Goal: Task Accomplishment & Management: Manage account settings

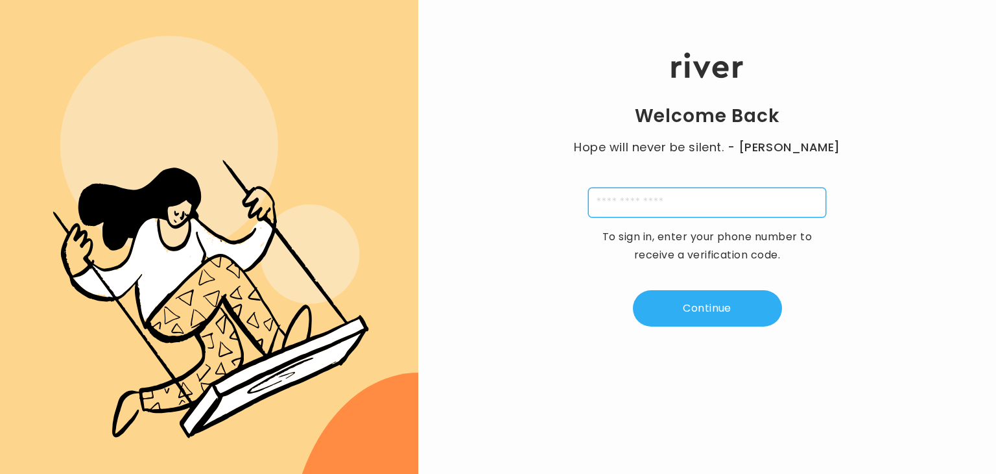
click at [703, 198] on input "tel" at bounding box center [707, 202] width 238 height 30
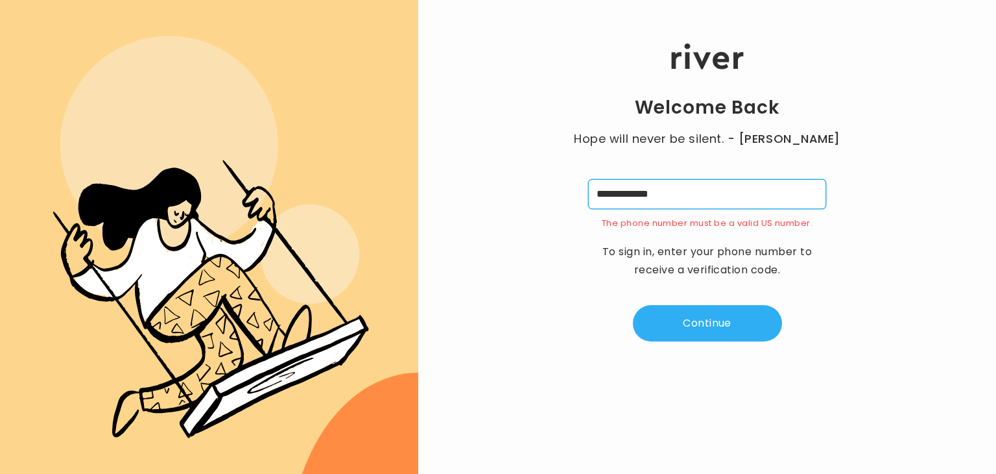
click at [609, 193] on input "**********" at bounding box center [707, 194] width 238 height 30
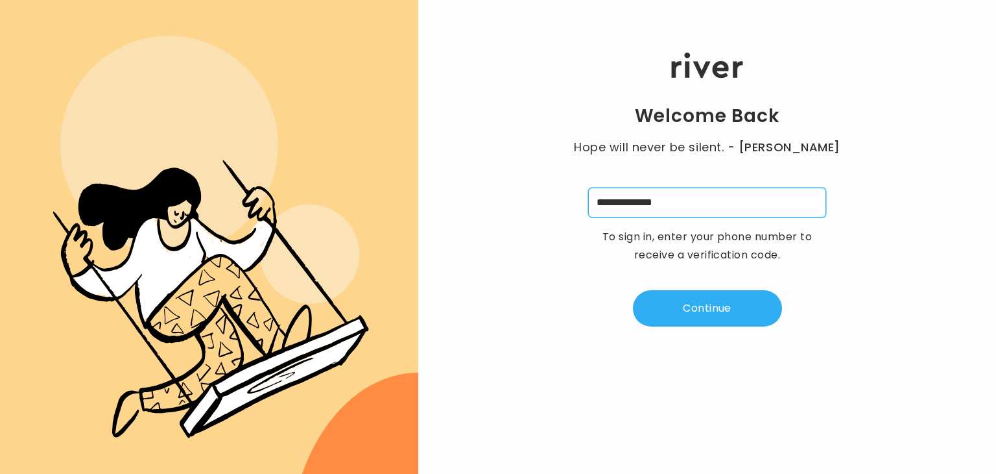
type input "**********"
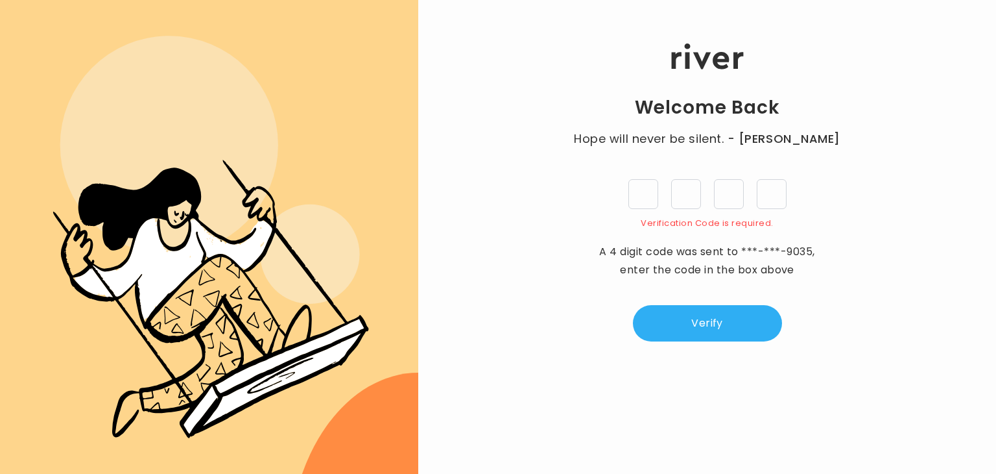
click at [650, 187] on input "tel" at bounding box center [644, 194] width 30 height 30
type input "*"
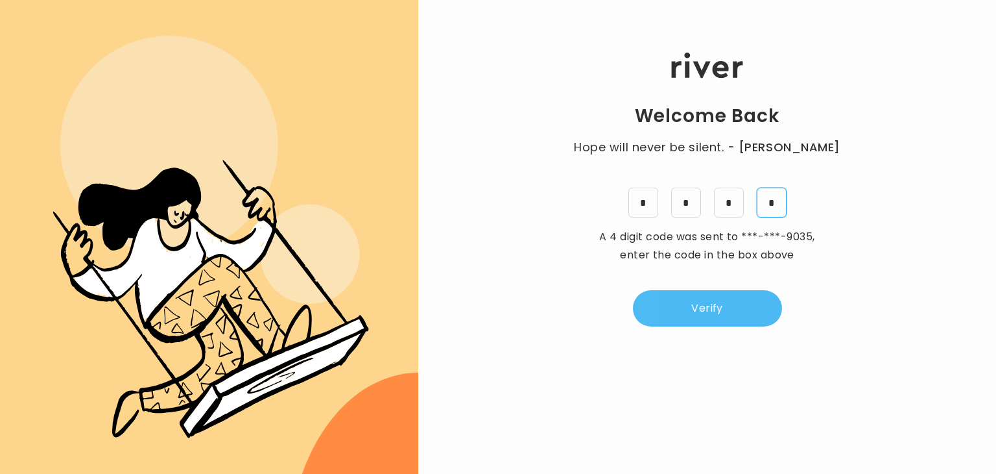
type input "*"
click at [697, 296] on button "Verify" at bounding box center [707, 308] width 149 height 36
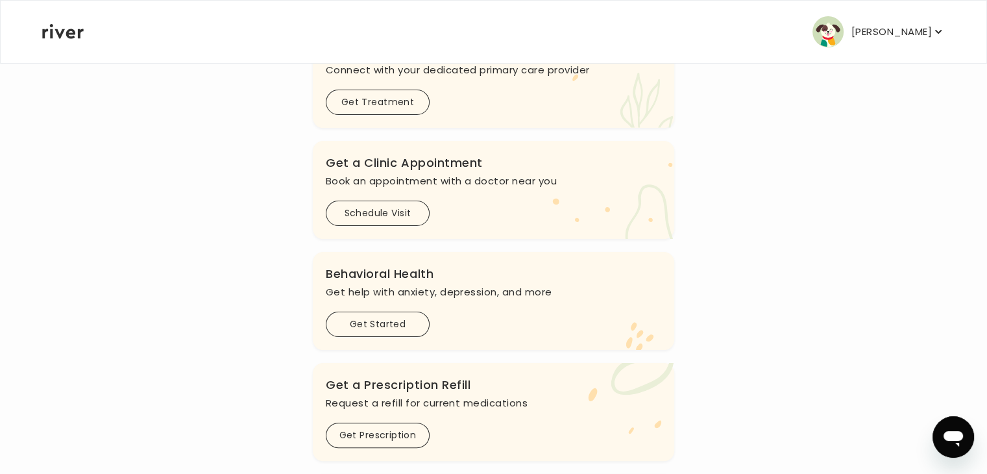
scroll to position [327, 0]
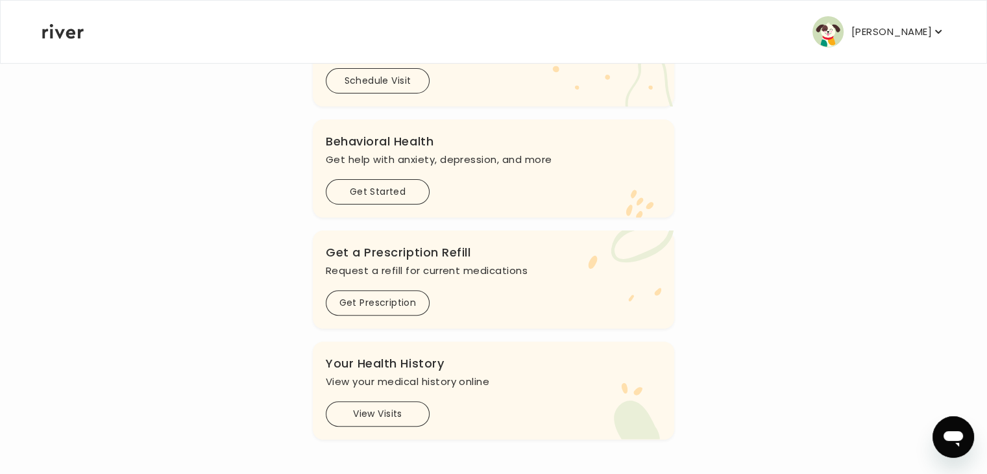
click at [893, 30] on p "Juliette Lynch" at bounding box center [891, 32] width 80 height 18
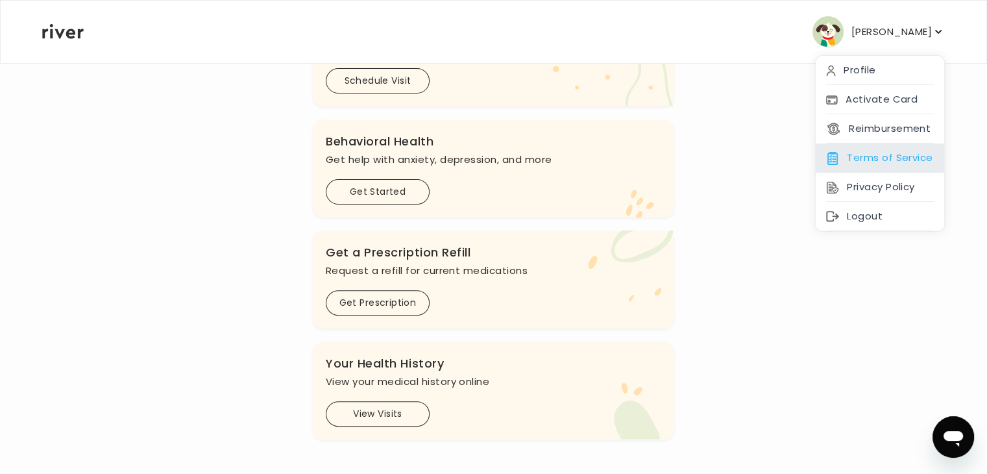
click at [890, 151] on div "Terms of Service" at bounding box center [879, 157] width 128 height 29
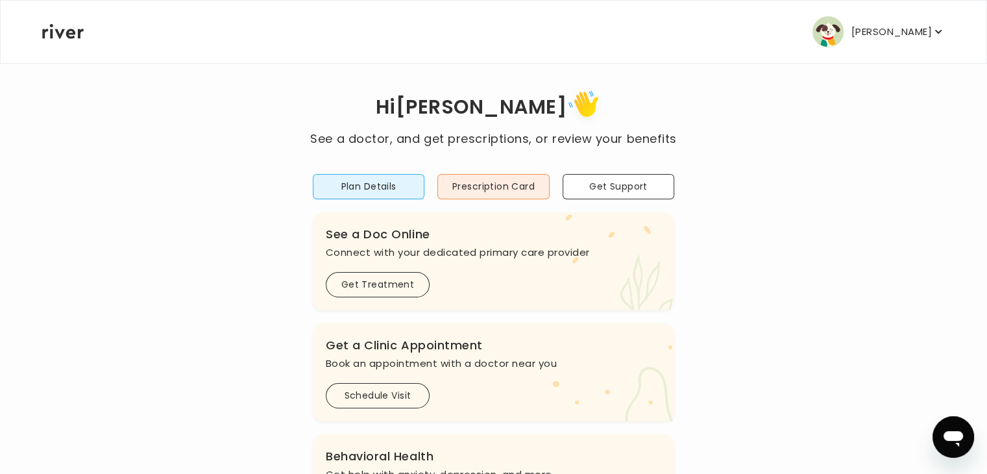
scroll to position [0, 0]
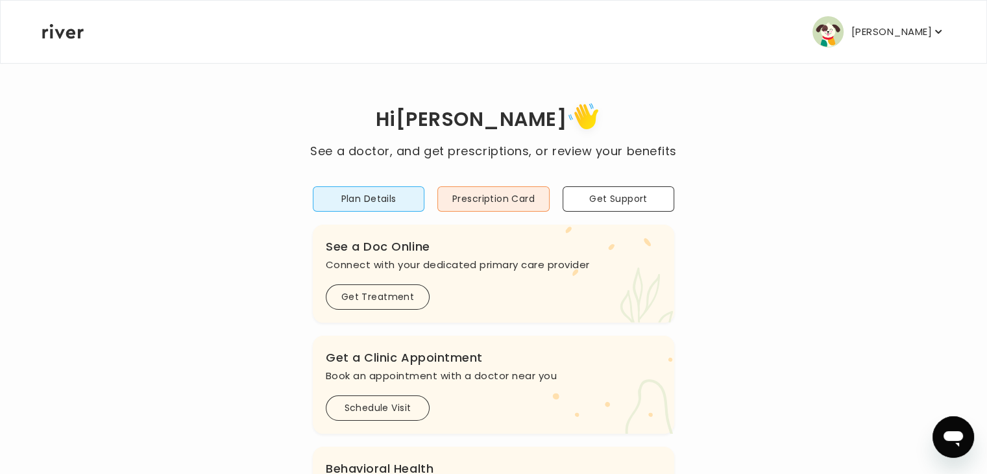
click at [78, 40] on div "Juliette Lynch Profile Activate Card Reimbursement Terms of Service Privacy Pol…" at bounding box center [493, 32] width 902 height 62
click at [66, 28] on icon at bounding box center [63, 31] width 42 height 15
click at [874, 34] on p "Juliette Lynch" at bounding box center [891, 32] width 80 height 18
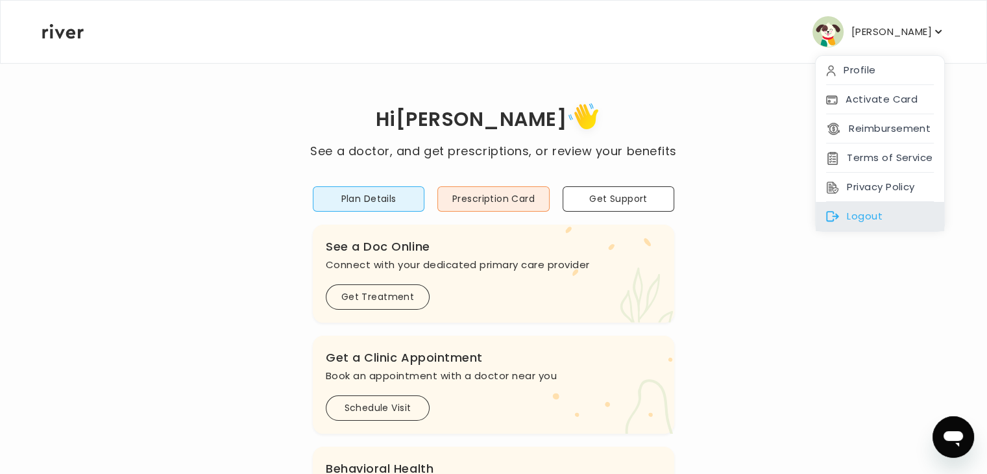
click at [873, 219] on div "Logout" at bounding box center [879, 216] width 128 height 29
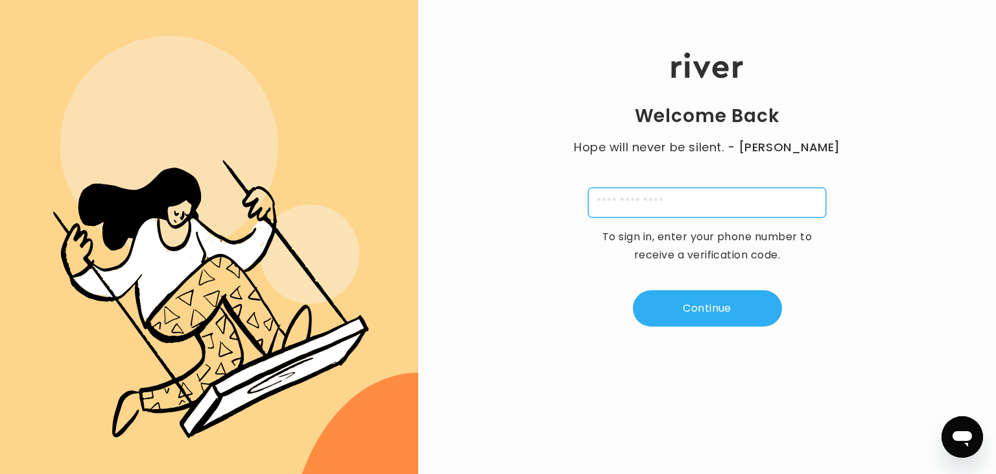
click at [675, 200] on input "tel" at bounding box center [707, 202] width 238 height 30
type input "**********"
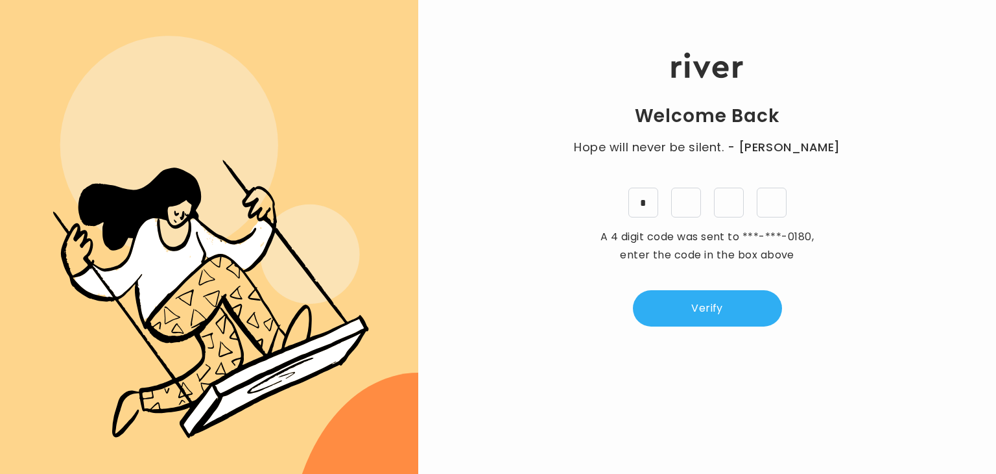
type input "*"
click at [701, 311] on button "Verify" at bounding box center [707, 308] width 149 height 36
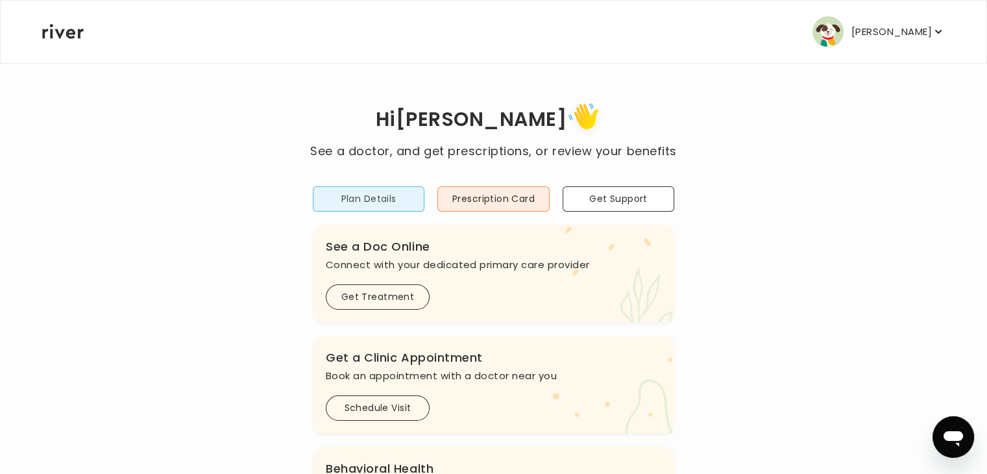
click at [365, 200] on button "Plan Details" at bounding box center [369, 198] width 112 height 25
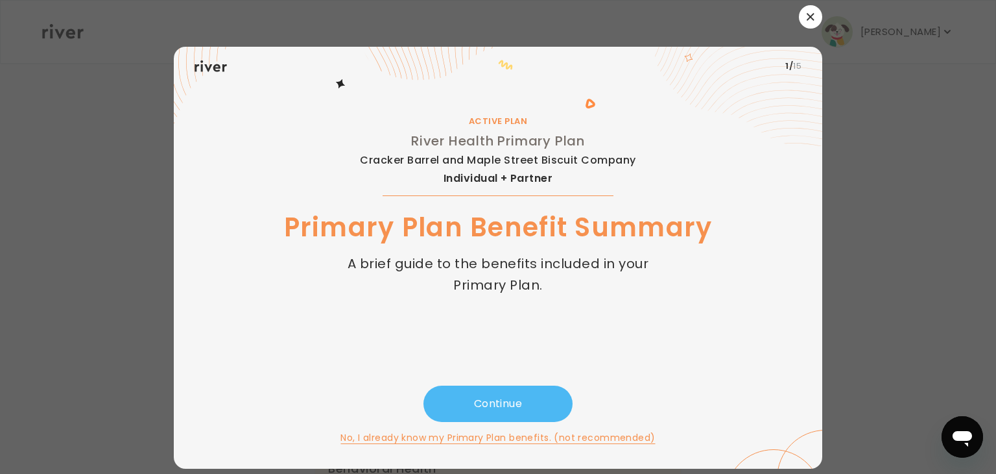
click at [498, 413] on button "Continue" at bounding box center [498, 403] width 149 height 36
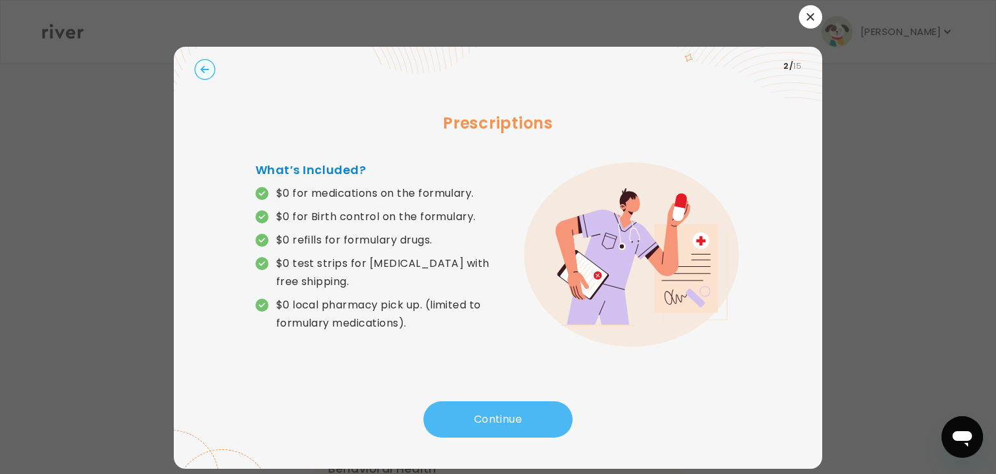
click at [503, 417] on button "Continue" at bounding box center [498, 419] width 149 height 36
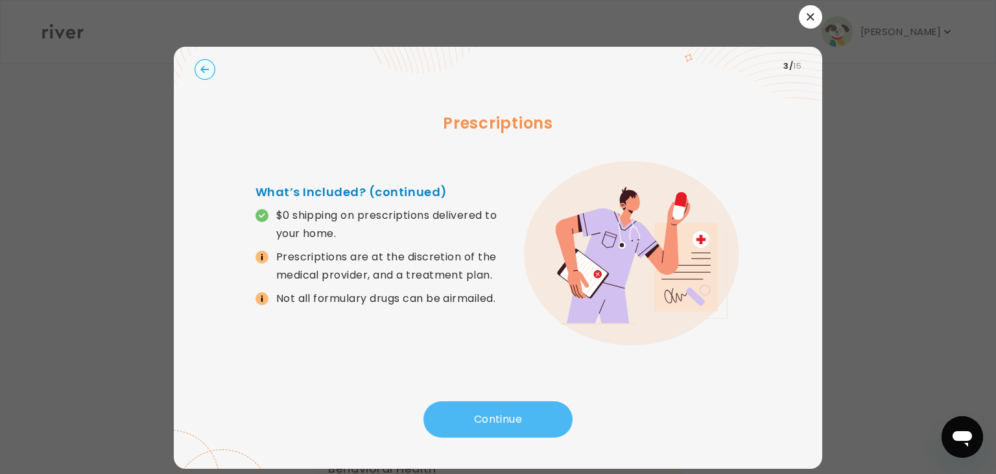
click at [503, 417] on button "Continue" at bounding box center [498, 419] width 149 height 36
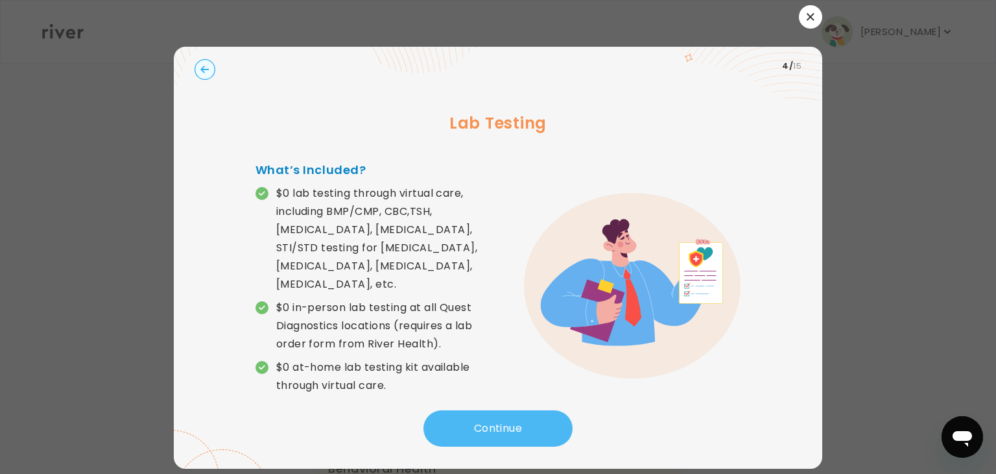
click at [503, 417] on button "Continue" at bounding box center [498, 428] width 149 height 36
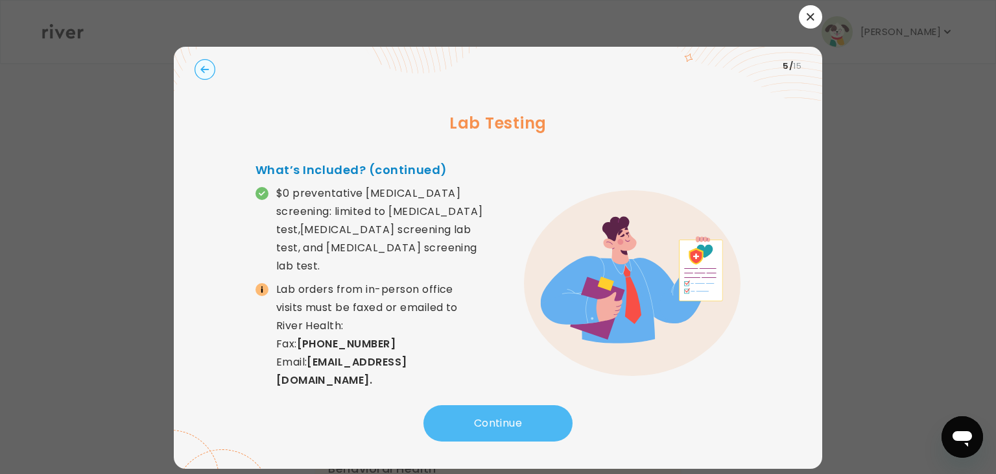
click at [503, 417] on button "Continue" at bounding box center [498, 423] width 149 height 36
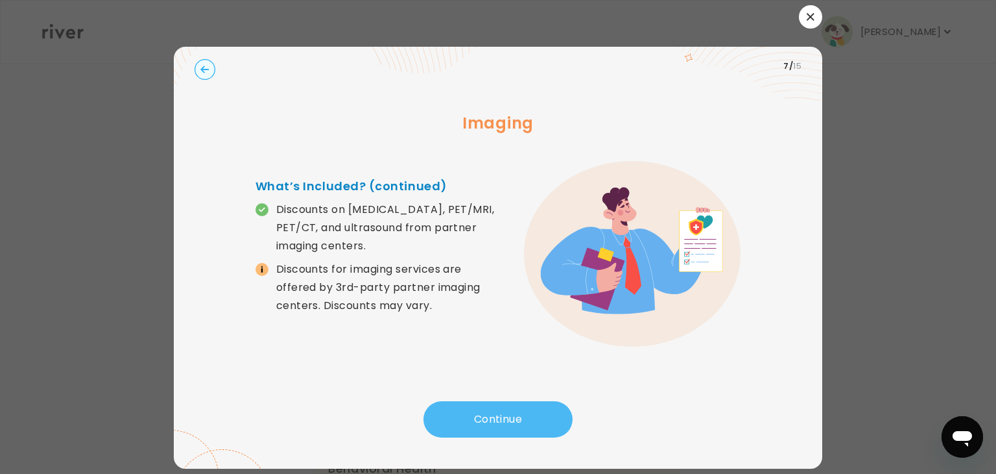
click at [503, 417] on button "Continue" at bounding box center [498, 419] width 149 height 36
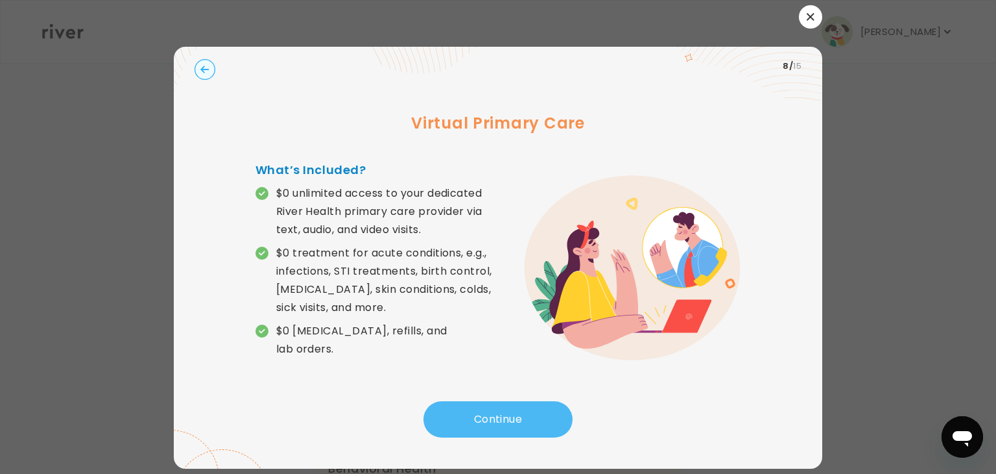
click at [503, 417] on button "Continue" at bounding box center [498, 419] width 149 height 36
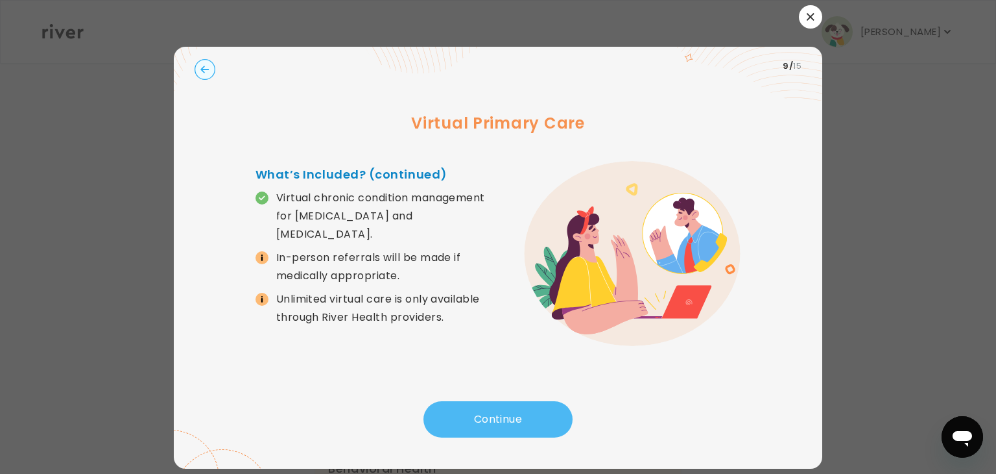
click at [503, 417] on button "Continue" at bounding box center [498, 419] width 149 height 36
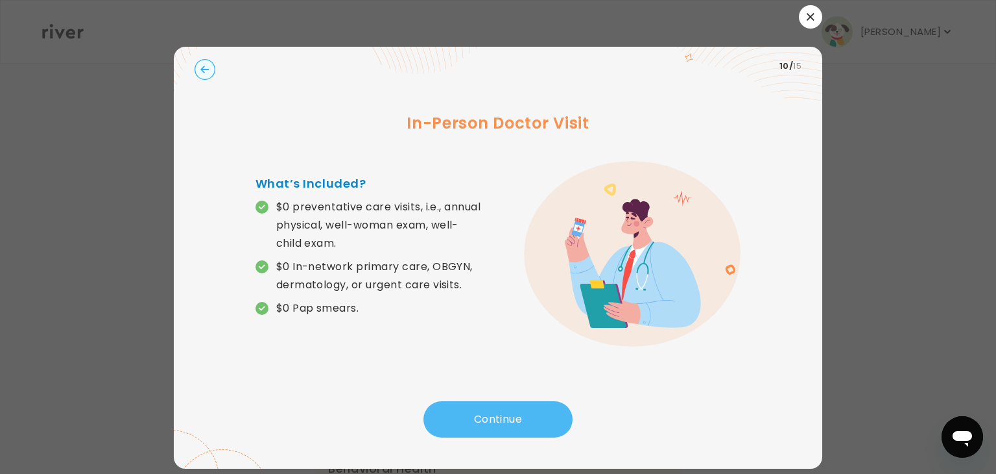
click at [503, 417] on button "Continue" at bounding box center [498, 419] width 149 height 36
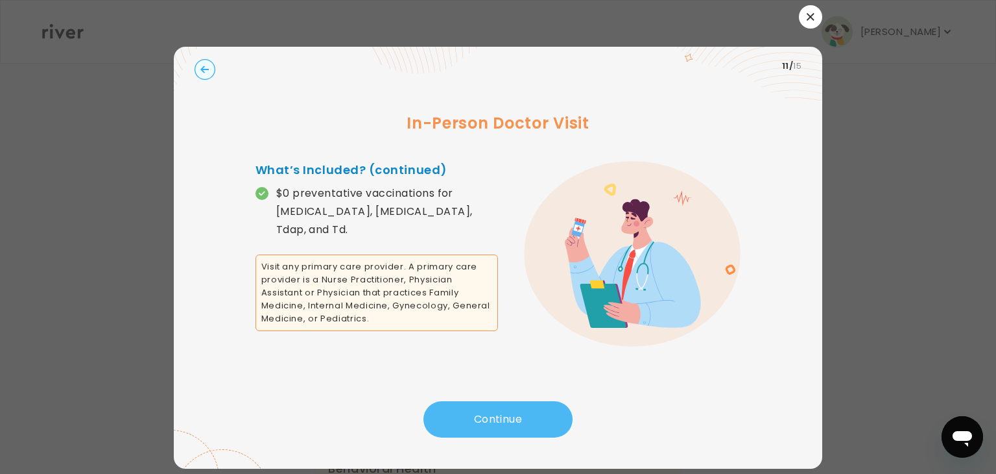
click at [503, 417] on button "Continue" at bounding box center [498, 419] width 149 height 36
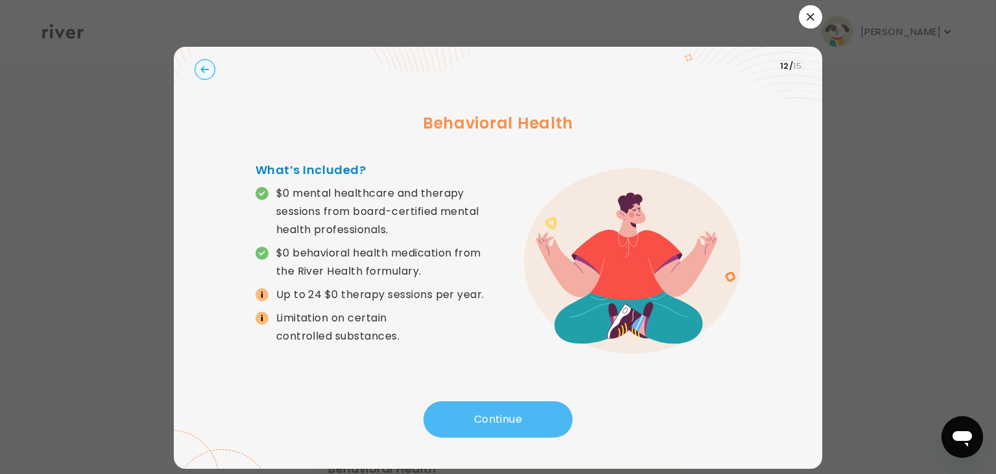
click at [503, 417] on button "Continue" at bounding box center [498, 419] width 149 height 36
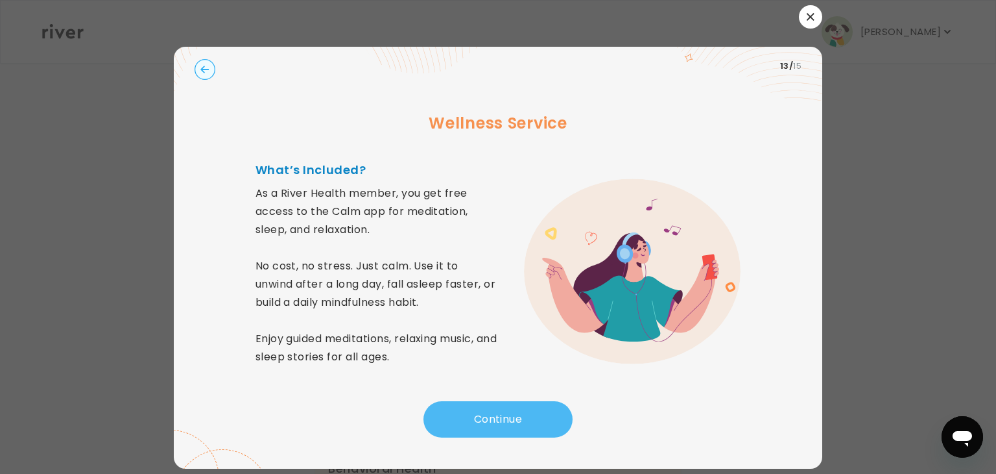
click at [503, 417] on button "Continue" at bounding box center [498, 419] width 149 height 36
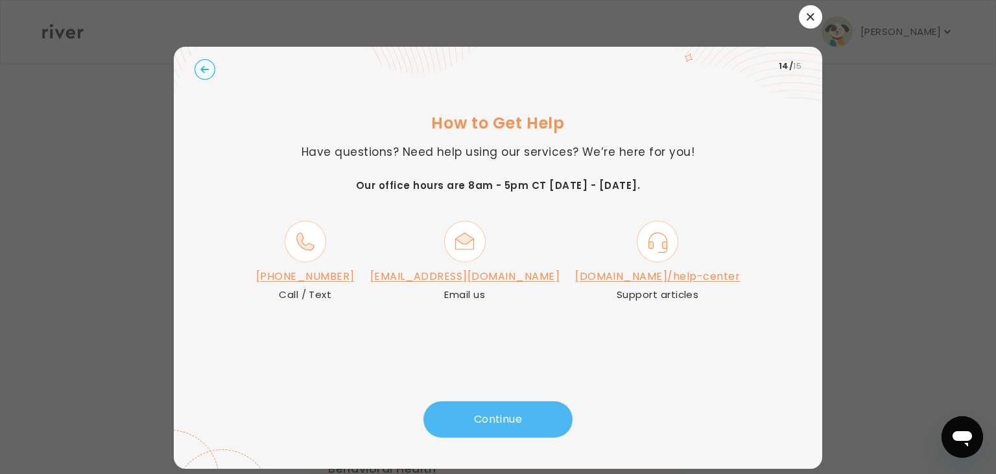
click at [529, 424] on button "Continue" at bounding box center [498, 419] width 149 height 36
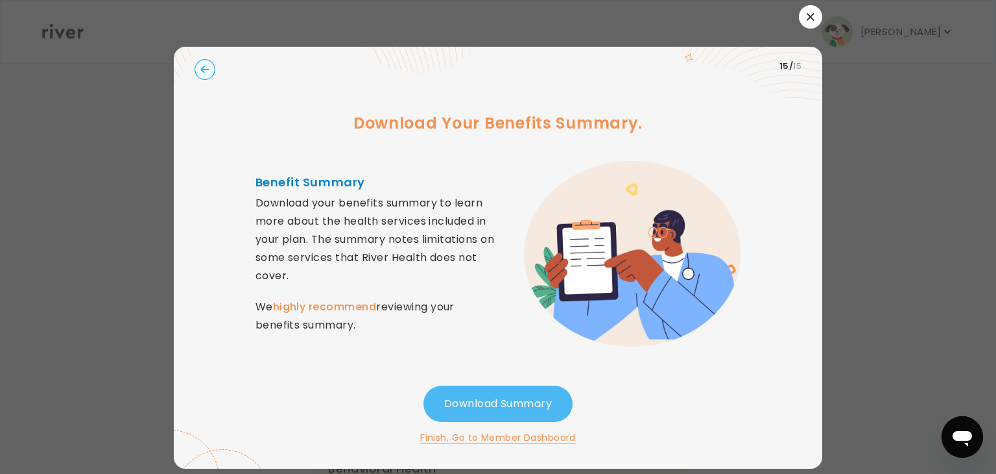
click at [498, 404] on button "Download Summary" at bounding box center [498, 403] width 149 height 36
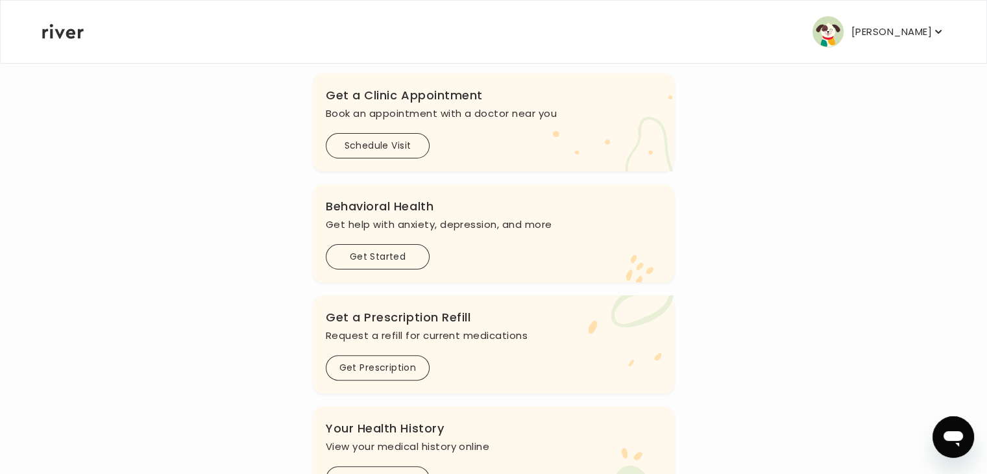
scroll to position [327, 0]
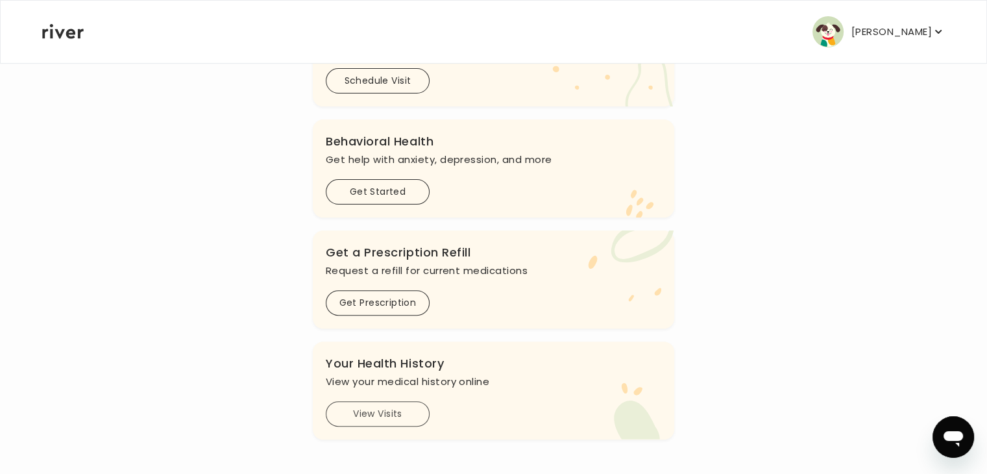
click at [387, 415] on button "View Visits" at bounding box center [378, 413] width 104 height 25
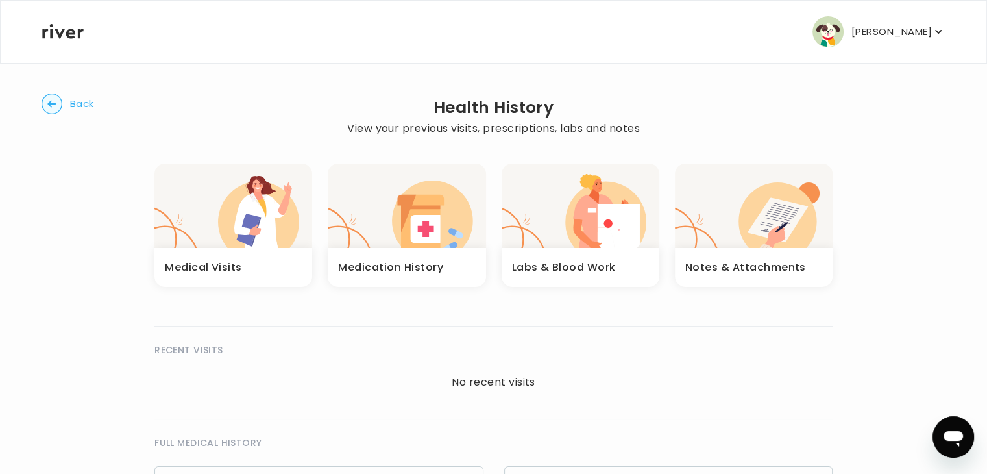
click at [73, 106] on span "Back" at bounding box center [82, 104] width 24 height 18
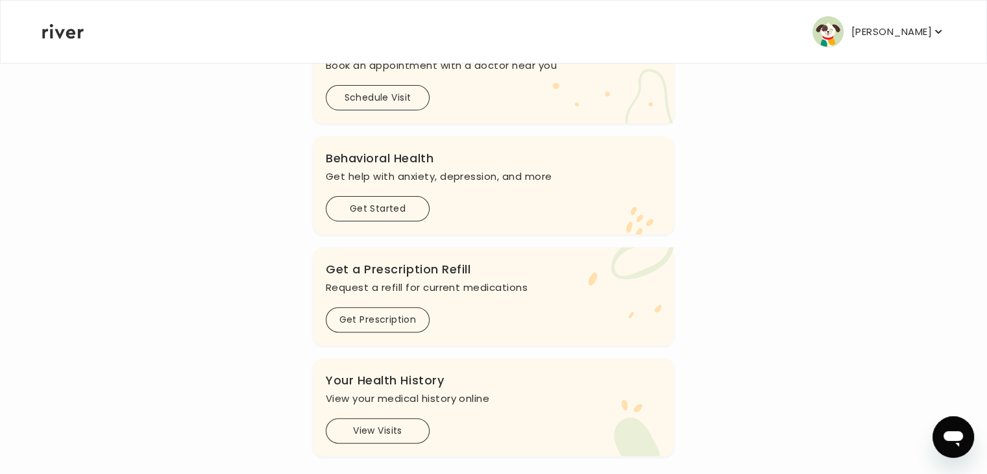
scroll to position [327, 0]
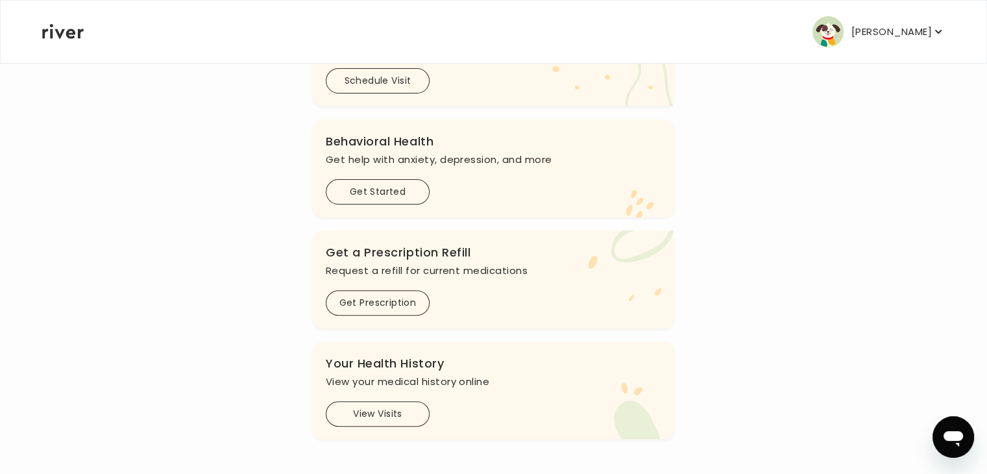
click at [64, 25] on icon at bounding box center [63, 31] width 42 height 15
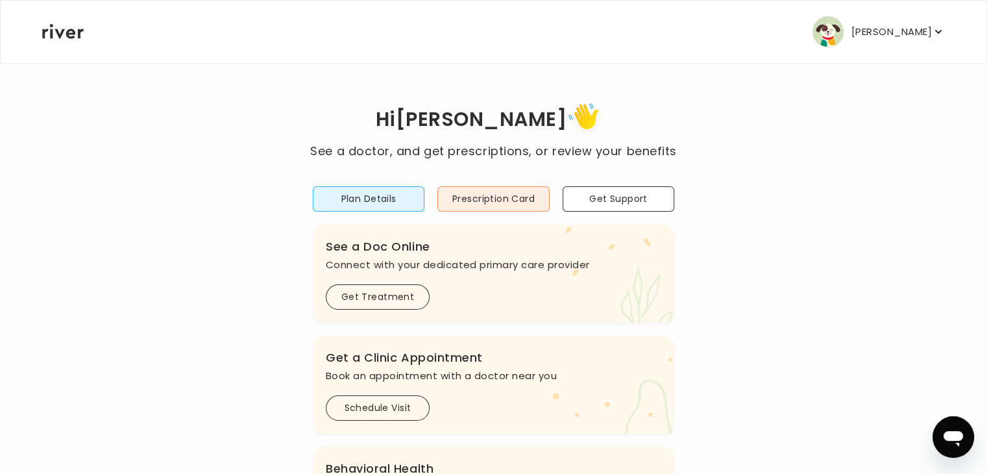
click at [873, 29] on p "[PERSON_NAME]" at bounding box center [891, 32] width 80 height 18
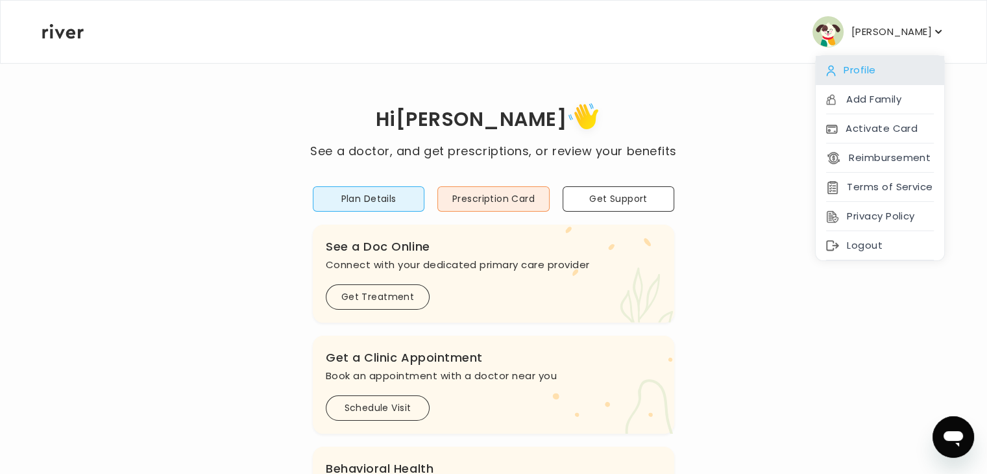
click at [869, 76] on div "Profile" at bounding box center [879, 70] width 128 height 29
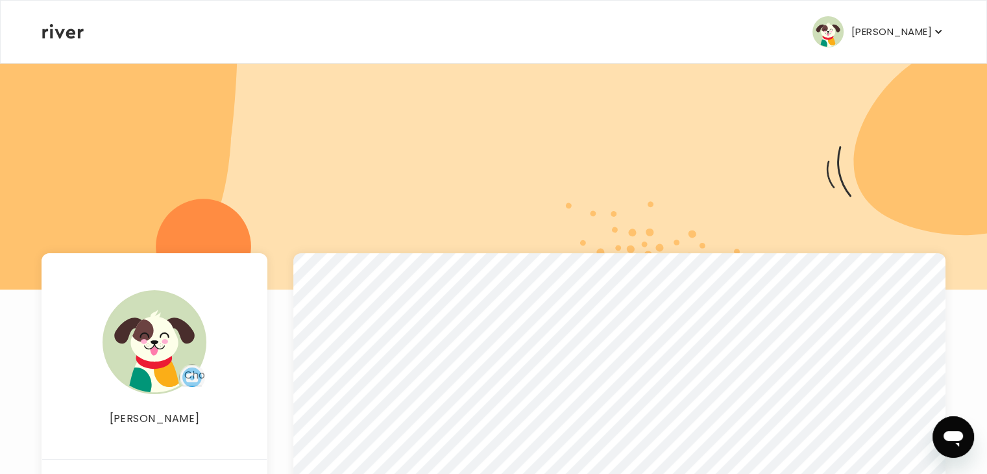
click at [857, 15] on div "[PERSON_NAME] Profile Add Family Activate Card Reimbursement Terms of Service P…" at bounding box center [493, 32] width 902 height 62
click at [864, 24] on p "[PERSON_NAME]" at bounding box center [891, 32] width 80 height 18
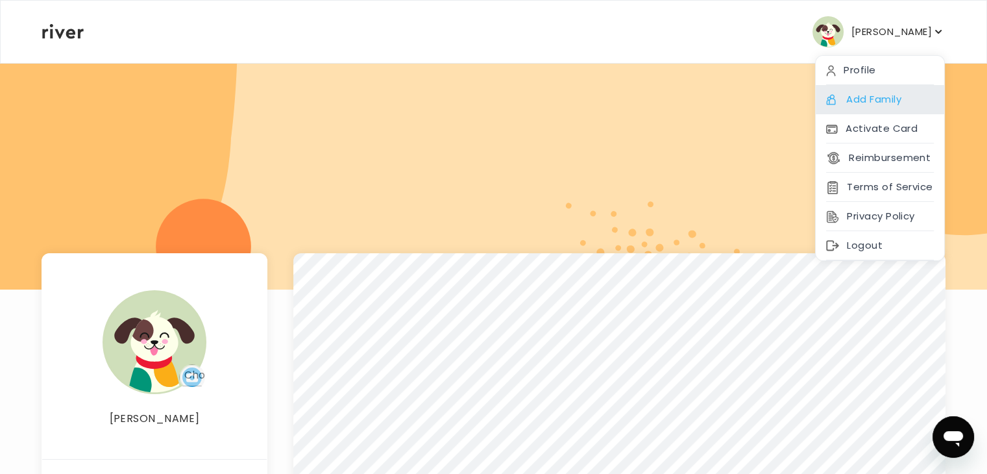
click at [854, 110] on div "Add Family" at bounding box center [879, 99] width 128 height 29
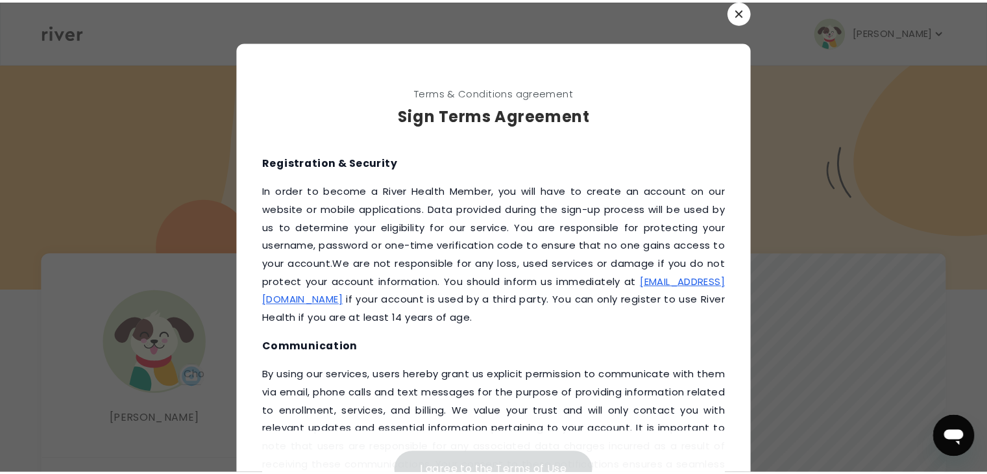
scroll to position [130, 0]
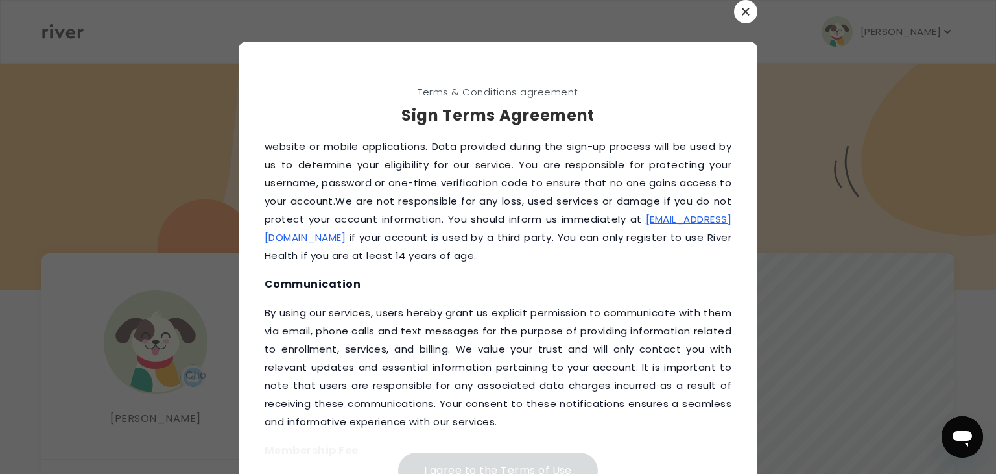
click at [738, 1] on button "button" at bounding box center [745, 11] width 23 height 23
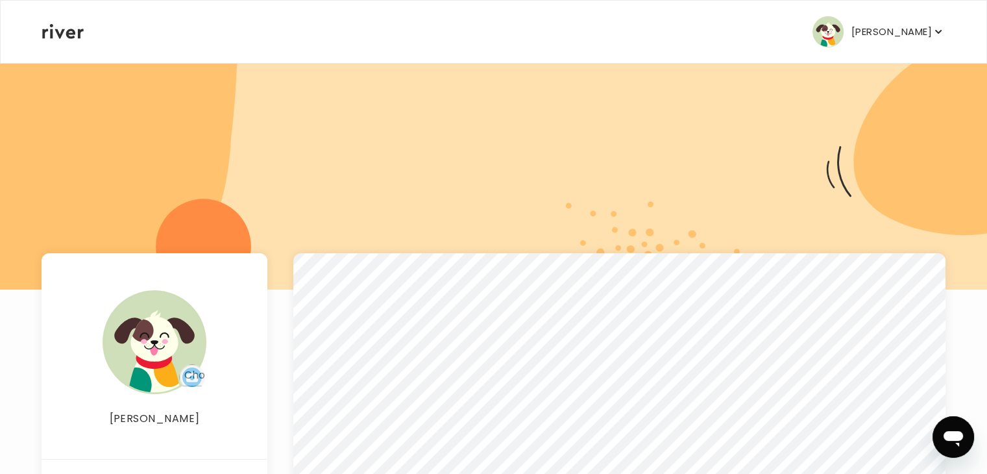
click at [76, 32] on icon at bounding box center [63, 31] width 42 height 15
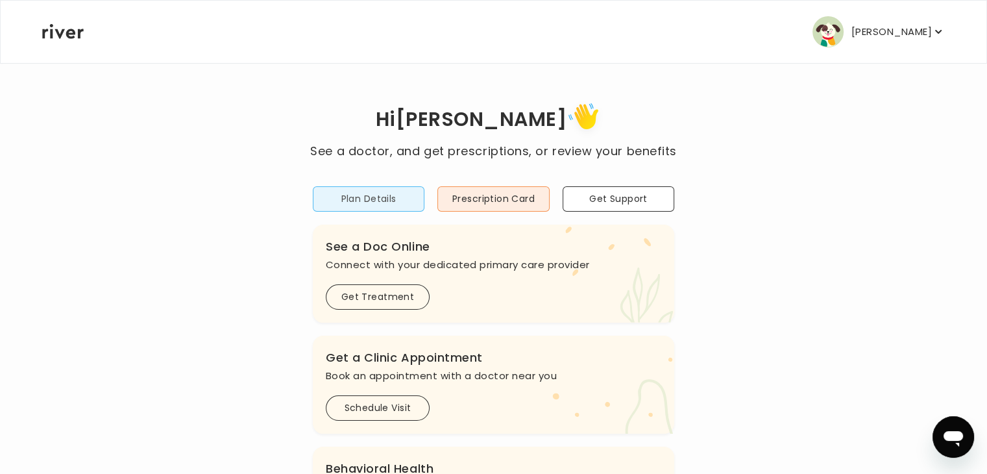
click at [376, 198] on button "Plan Details" at bounding box center [369, 198] width 112 height 25
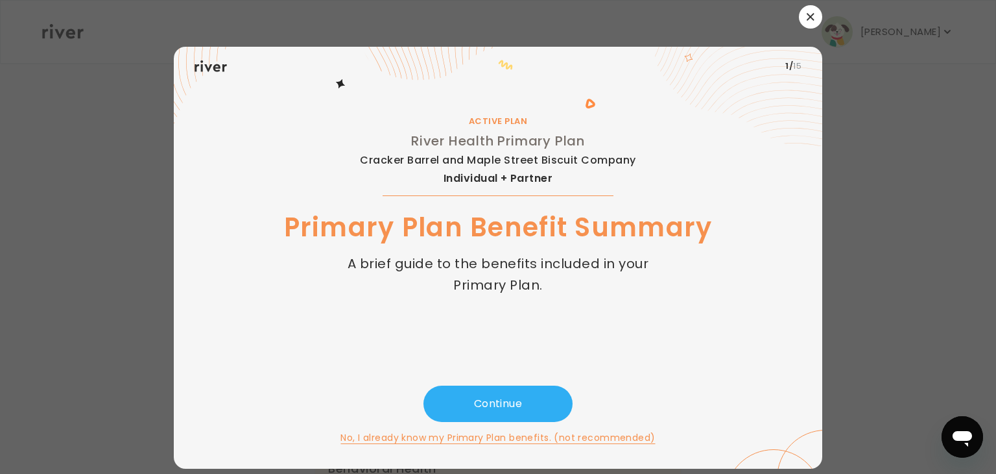
click at [452, 439] on button "No, I already know my Primary Plan benefits. (not recommended)" at bounding box center [498, 437] width 315 height 16
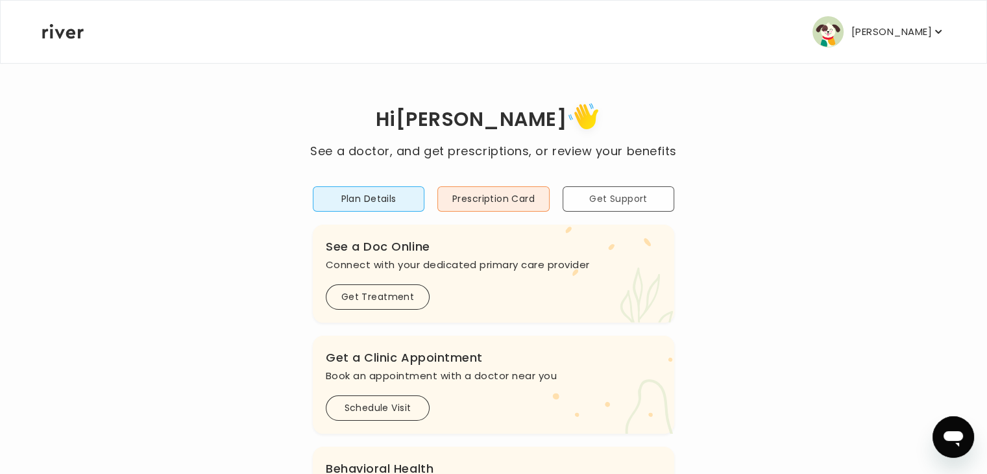
click at [633, 206] on button "Get Support" at bounding box center [618, 198] width 112 height 25
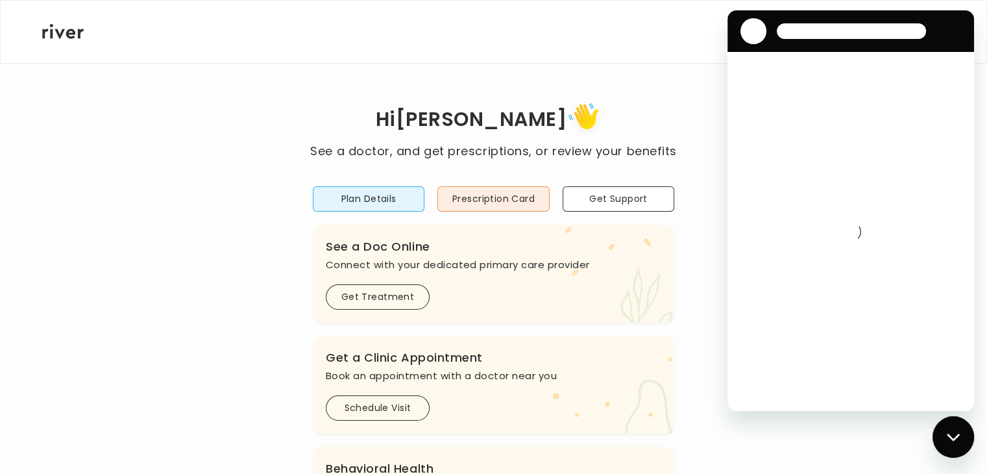
click at [596, 81] on div "Hi [PERSON_NAME] See a doctor, and get prescriptions, or review your benefits P…" at bounding box center [494, 432] width 904 height 740
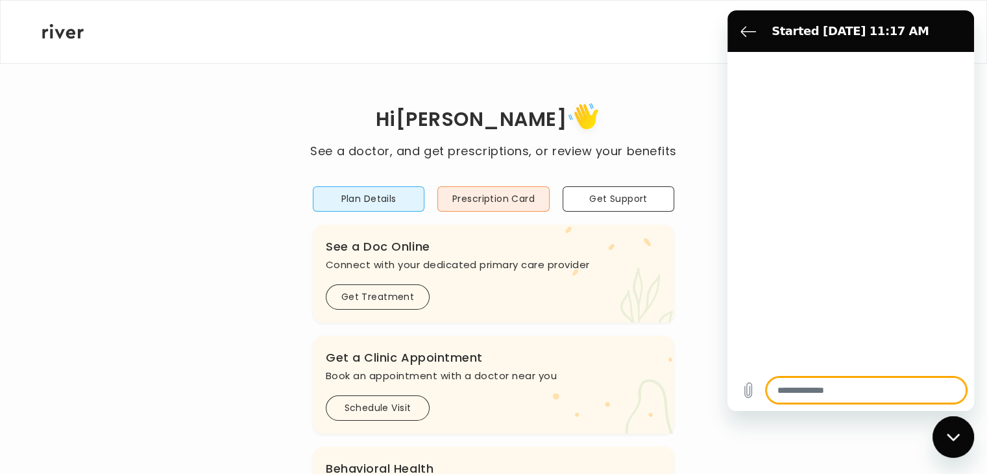
click at [625, 69] on div "Hi [PERSON_NAME] See a doctor, and get prescriptions, or review your benefits P…" at bounding box center [494, 432] width 904 height 740
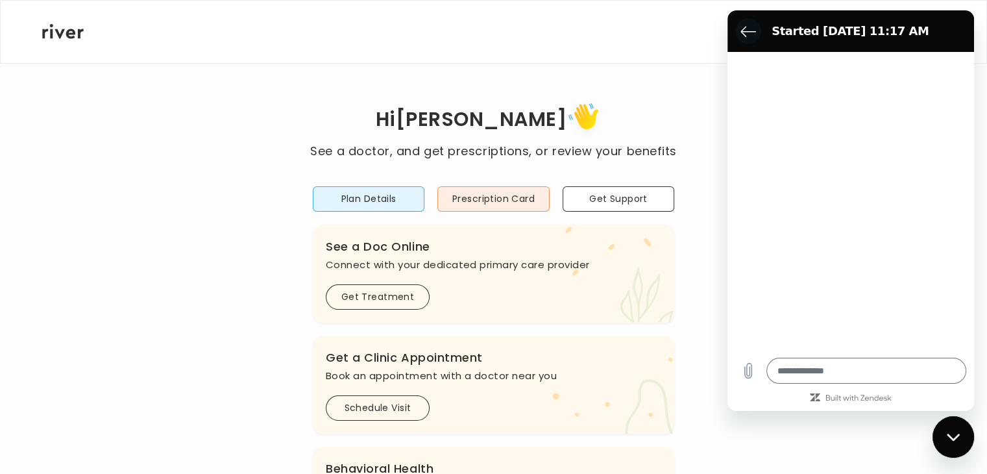
type textarea "*"
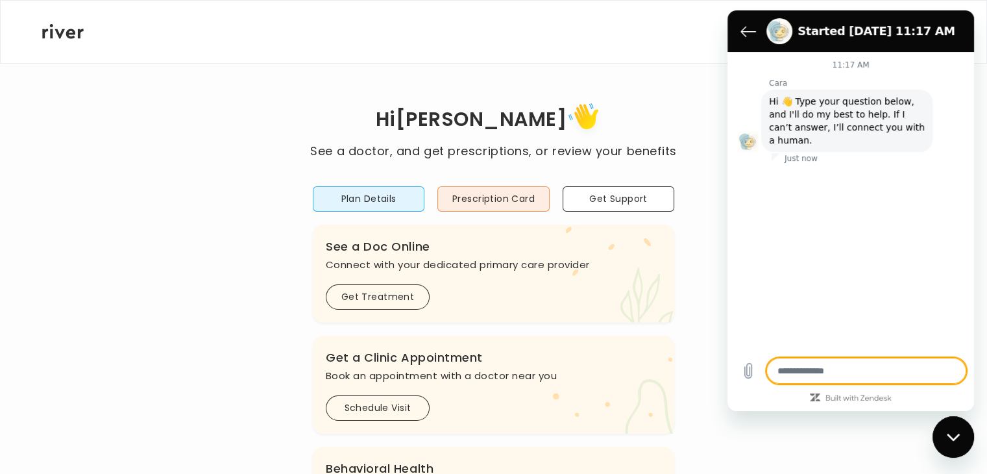
click at [730, 42] on section "Started [DATE] 11:17 AM" at bounding box center [850, 31] width 247 height 42
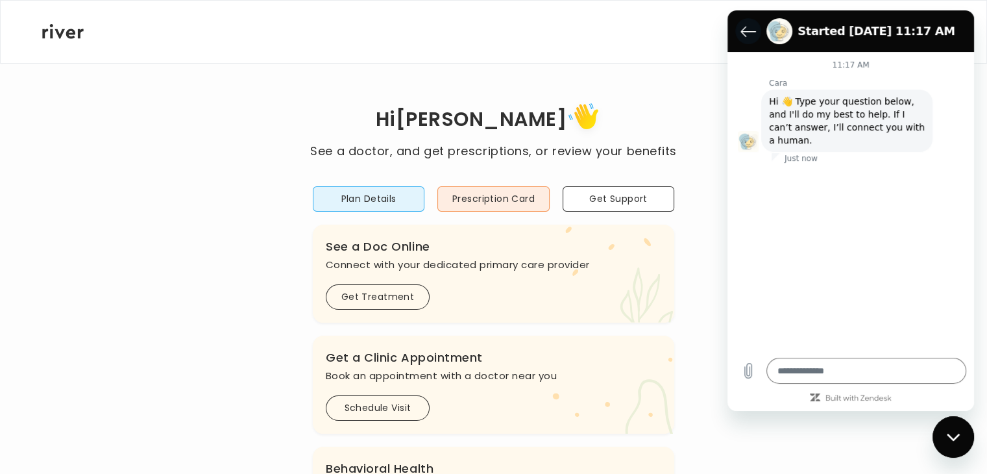
click at [747, 32] on icon "Back to the conversation list" at bounding box center [748, 31] width 16 height 16
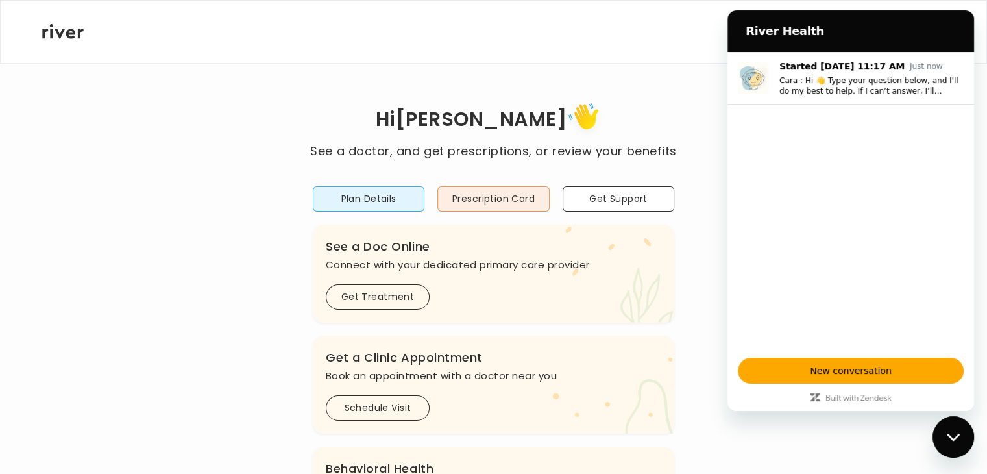
click at [679, 40] on div "[PERSON_NAME] Profile Add Family Activate Card Reimbursement Terms of Service P…" at bounding box center [493, 32] width 902 height 62
click at [544, 254] on div "See a Doc Online Connect with your dedicated primary care provider" at bounding box center [493, 255] width 335 height 36
click at [514, 203] on button "Prescription Card" at bounding box center [493, 198] width 112 height 25
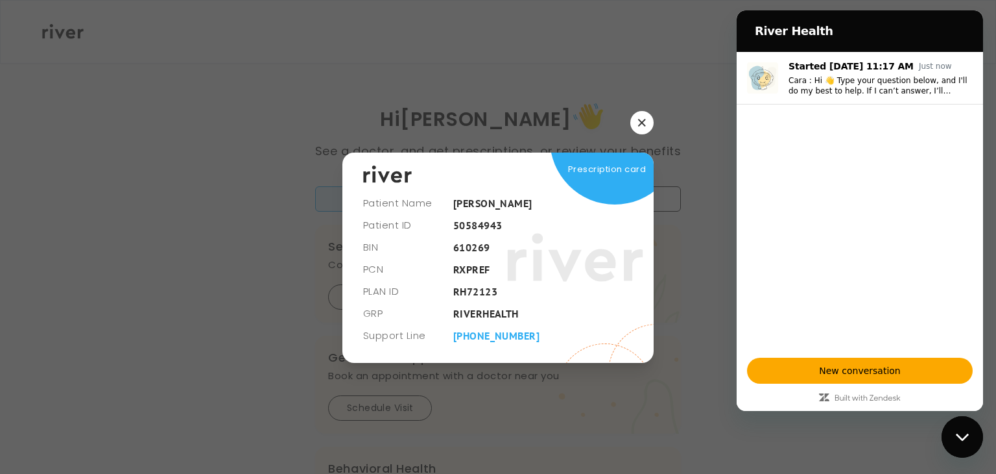
click at [640, 119] on icon "button" at bounding box center [642, 123] width 8 height 8
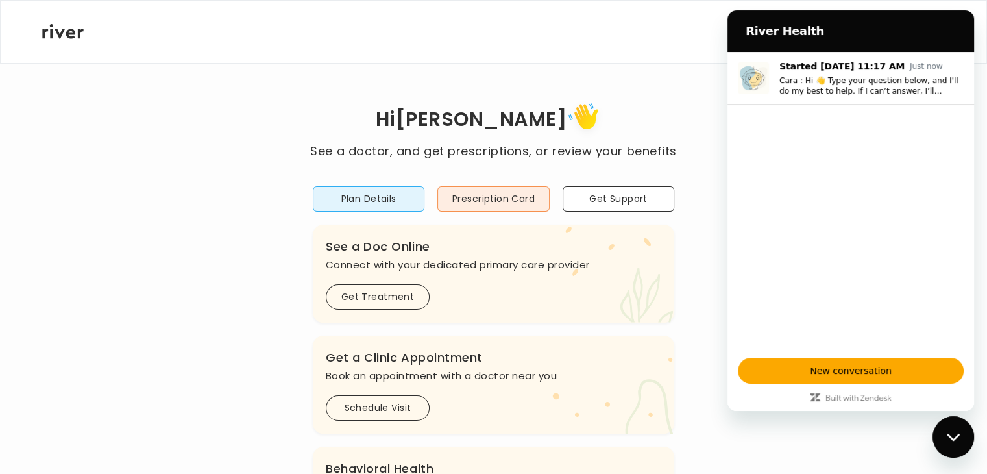
click at [577, 108] on h1 "Hi [PERSON_NAME]" at bounding box center [493, 120] width 366 height 43
click at [383, 194] on button "Plan Details" at bounding box center [369, 198] width 112 height 25
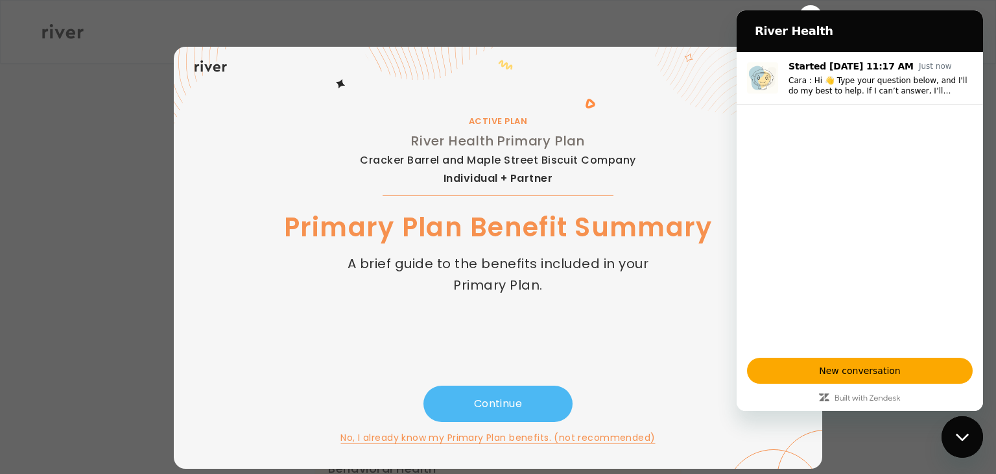
click at [488, 398] on button "Continue" at bounding box center [498, 403] width 149 height 36
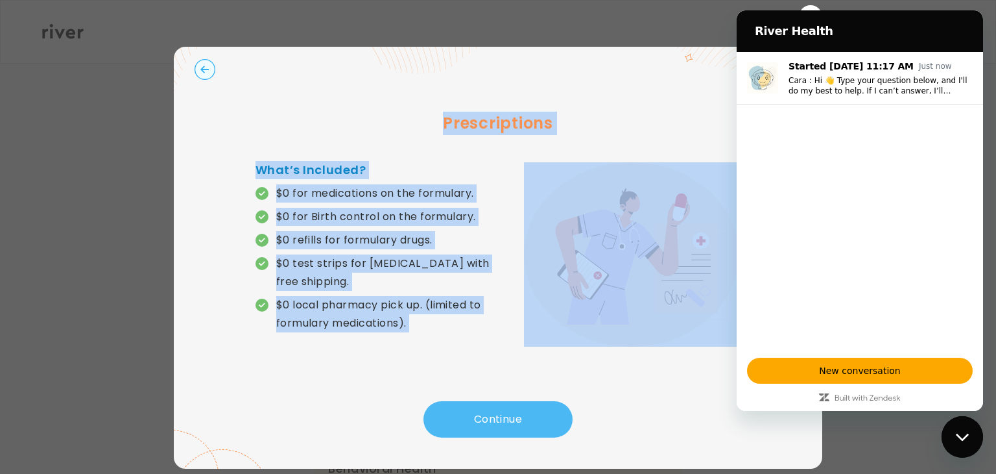
click at [488, 398] on div "Prescriptions What’s Included? $0 for medications on the formulary. $0 for Birt…" at bounding box center [498, 243] width 607 height 315
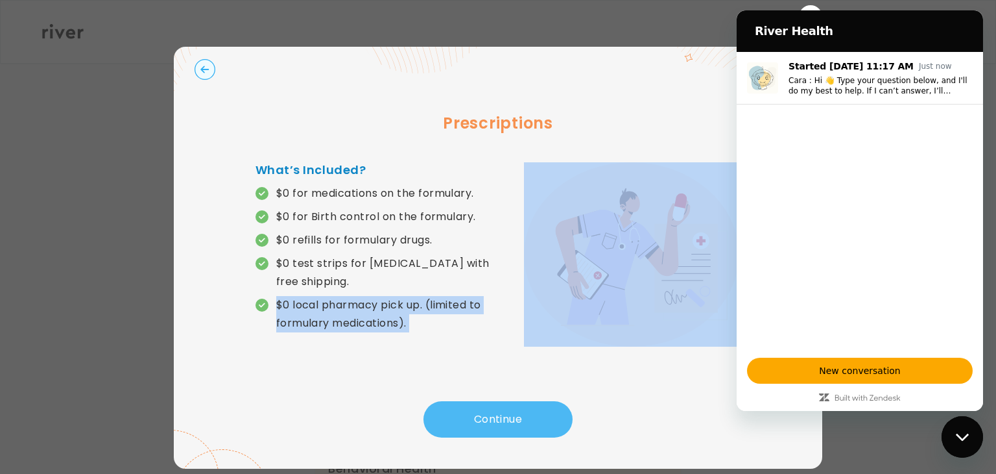
click at [488, 398] on div "Prescriptions What’s Included? $0 for medications on the formulary. $0 for Birt…" at bounding box center [498, 243] width 607 height 315
click at [492, 405] on button "Continue" at bounding box center [498, 419] width 149 height 36
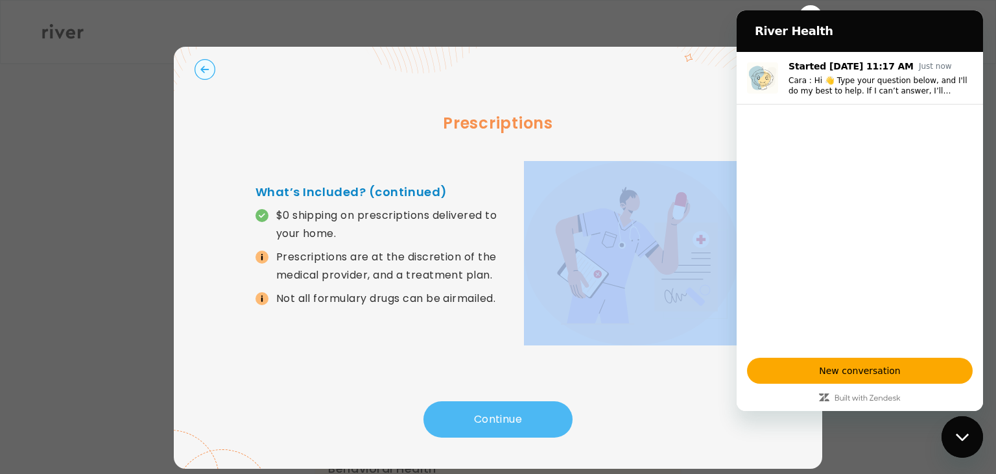
click at [492, 405] on button "Continue" at bounding box center [498, 419] width 149 height 36
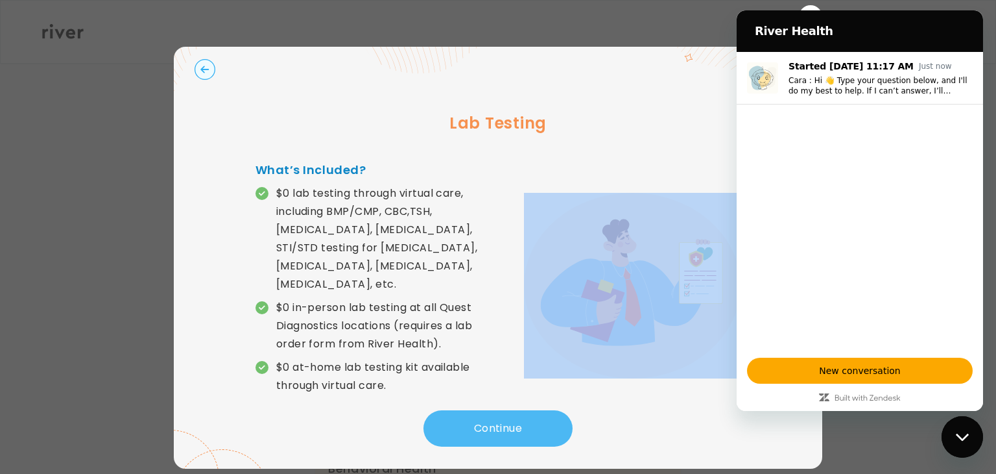
click at [494, 416] on button "Continue" at bounding box center [498, 428] width 149 height 36
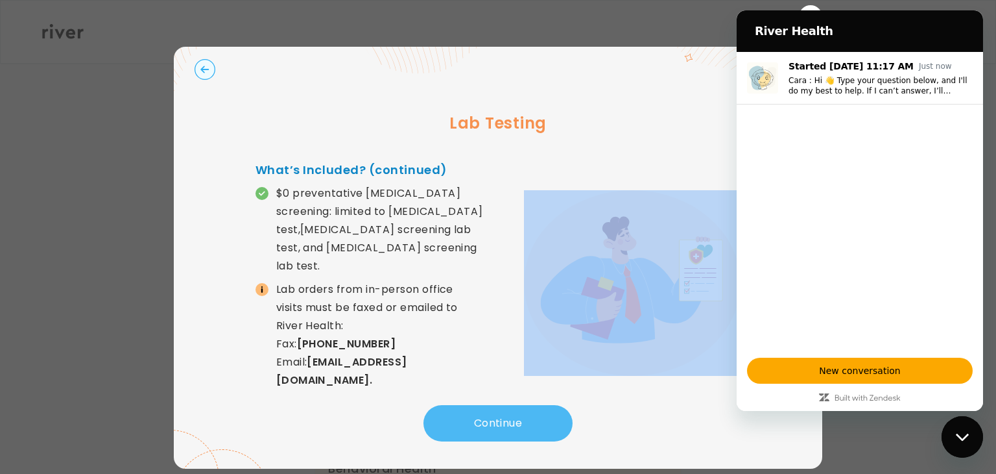
click at [494, 416] on button "Continue" at bounding box center [498, 423] width 149 height 36
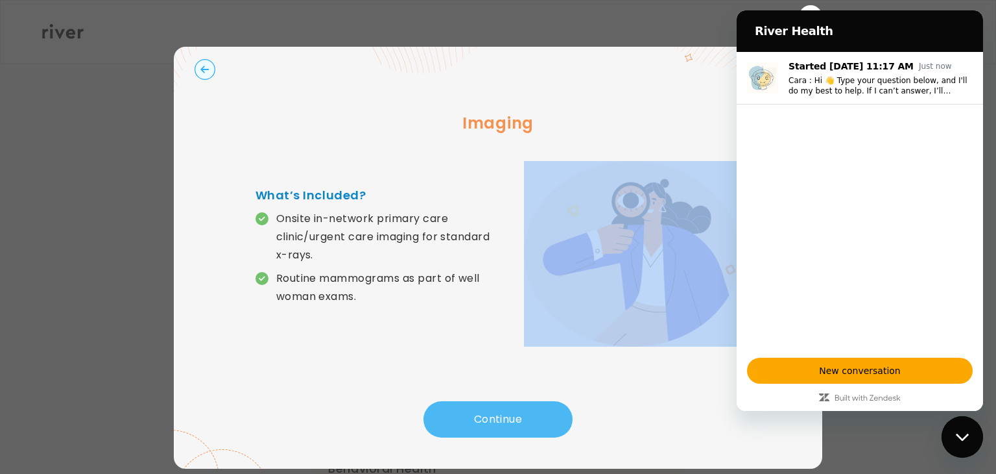
click at [494, 416] on button "Continue" at bounding box center [498, 419] width 149 height 36
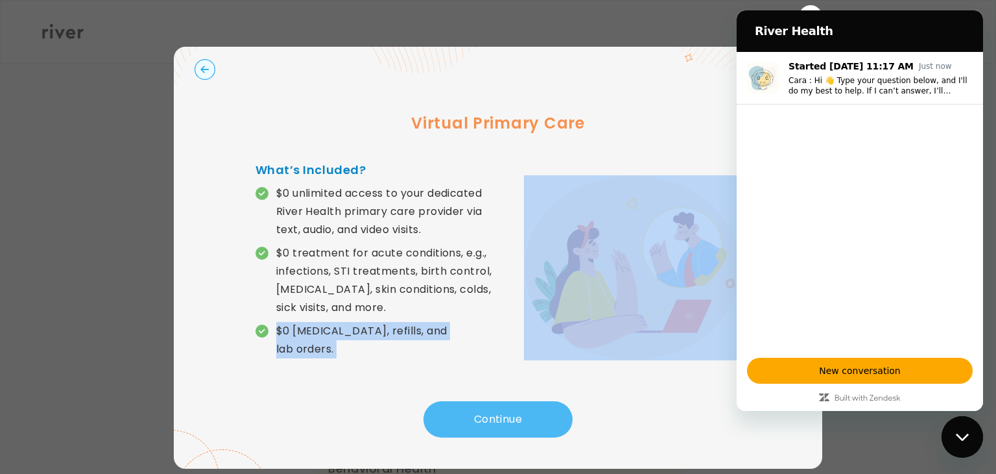
click at [494, 416] on button "Continue" at bounding box center [498, 419] width 149 height 36
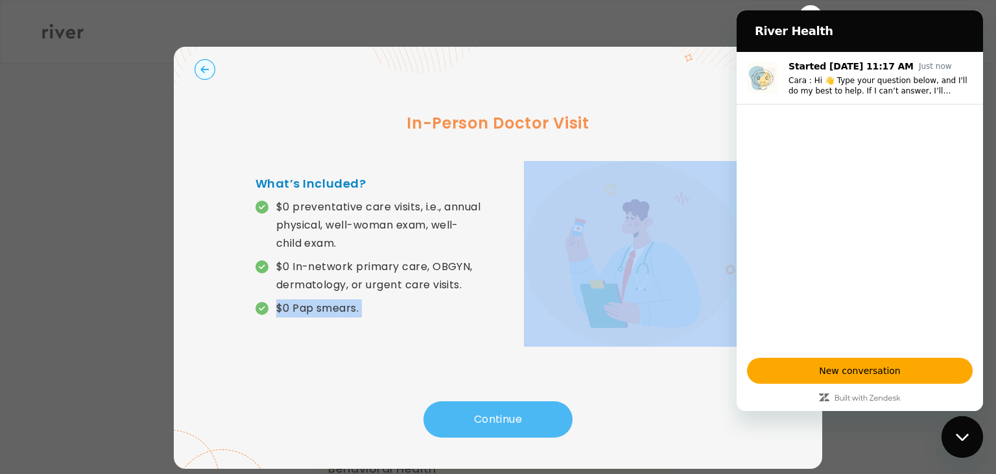
click at [494, 416] on button "Continue" at bounding box center [498, 419] width 149 height 36
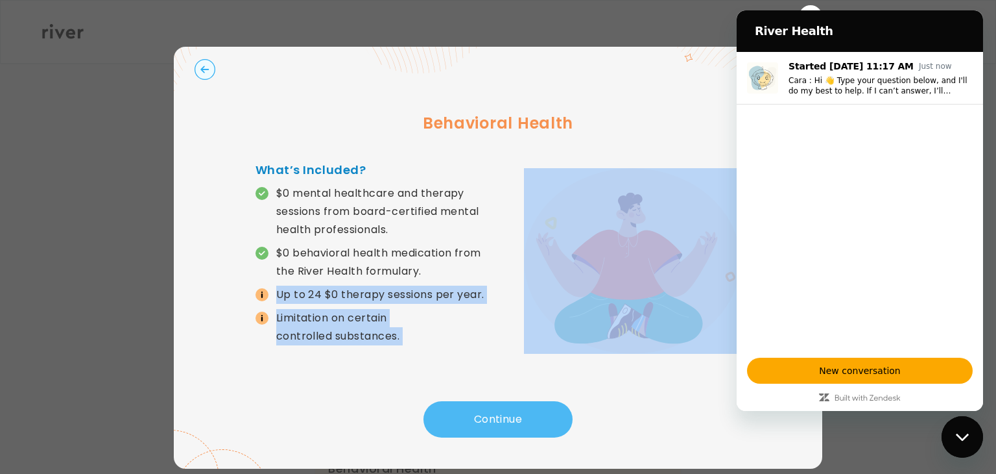
click at [494, 416] on button "Continue" at bounding box center [498, 419] width 149 height 36
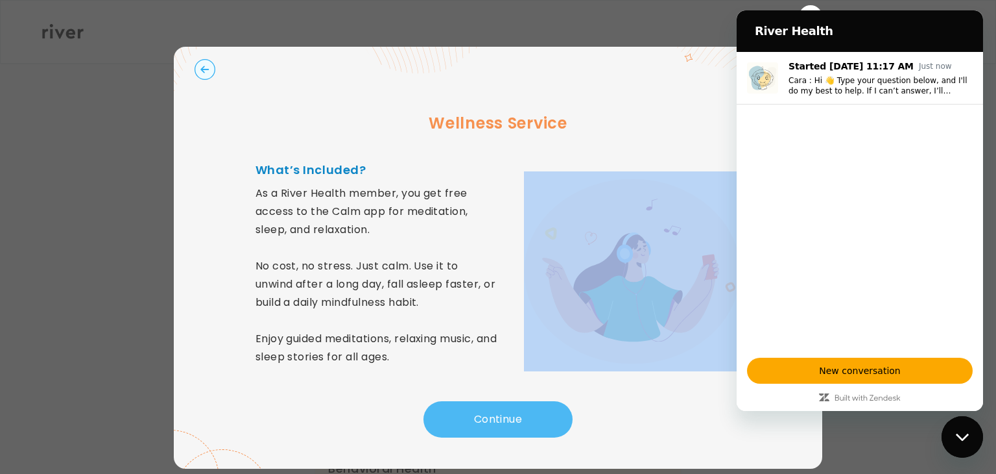
click at [494, 416] on button "Continue" at bounding box center [498, 419] width 149 height 36
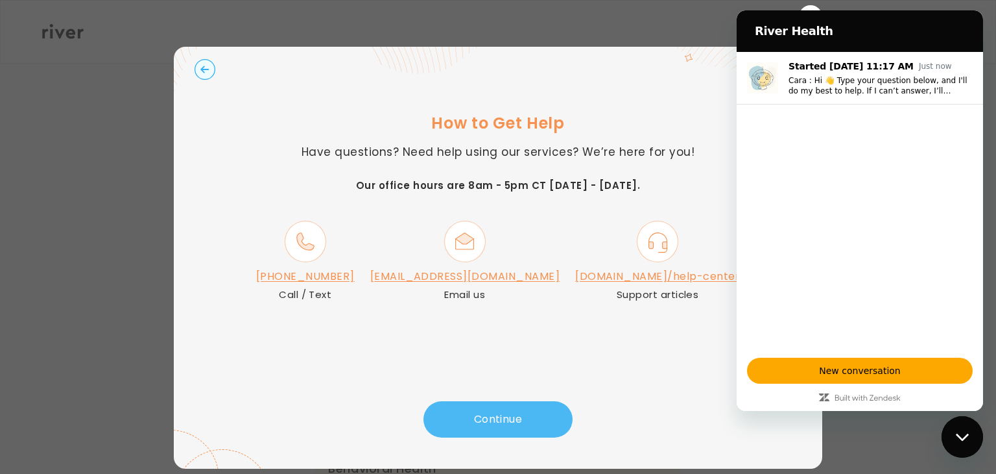
click at [494, 416] on button "Continue" at bounding box center [498, 419] width 149 height 36
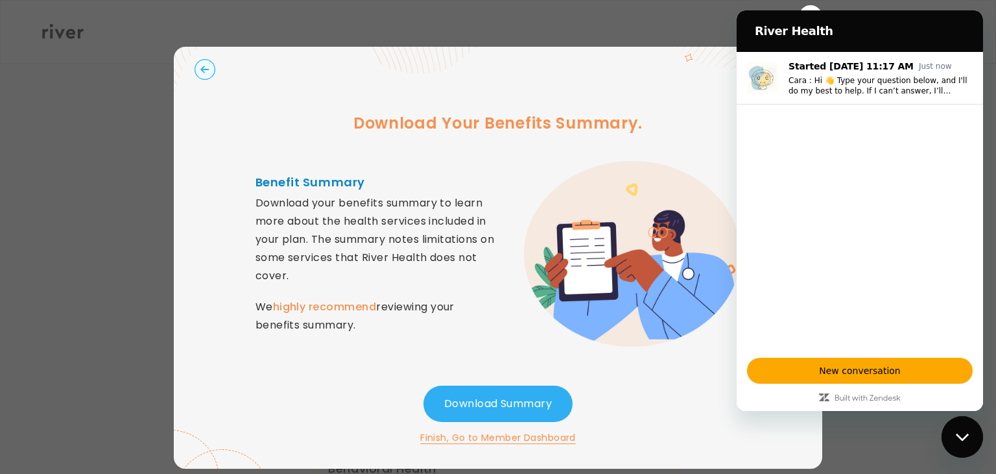
click at [484, 440] on button "Finish, Go to Member Dashboard" at bounding box center [498, 437] width 156 height 16
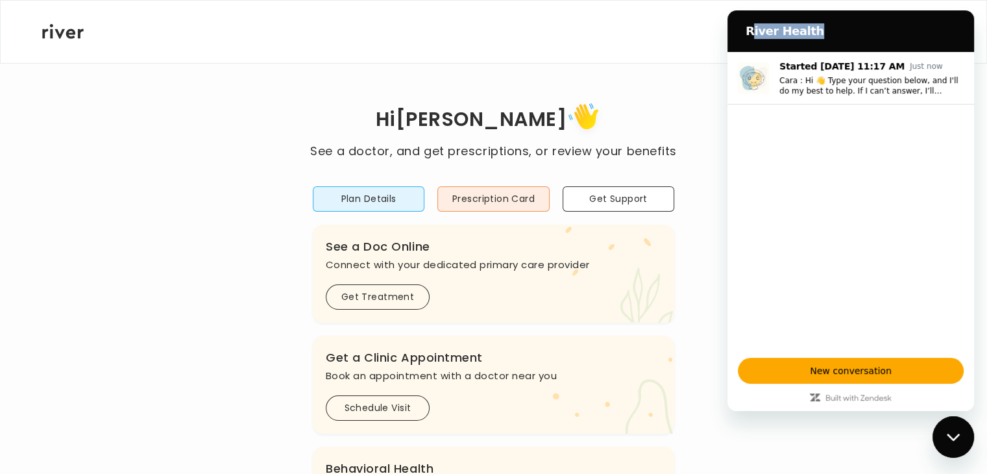
drag, startPoint x: 751, startPoint y: 25, endPoint x: 922, endPoint y: 1, distance: 173.0
click html "River Health Started [DATE] 11:17 AM Just now Cara : Hi 👋️ Type your question b…"
click at [758, 2] on div "[PERSON_NAME] Profile Add Family Activate Card Reimbursement Terms of Service P…" at bounding box center [493, 32] width 902 height 62
click at [950, 428] on div "Close messaging window" at bounding box center [953, 436] width 39 height 39
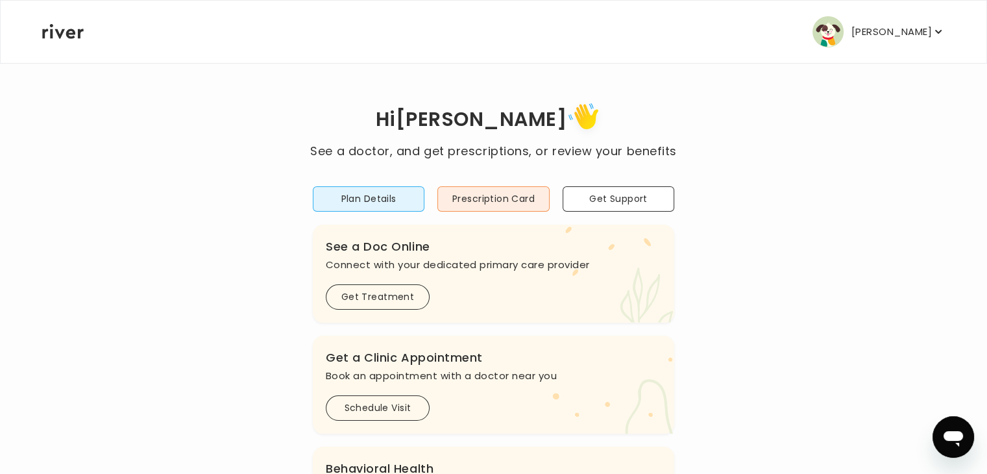
click at [835, 37] on button "[PERSON_NAME]" at bounding box center [878, 31] width 132 height 31
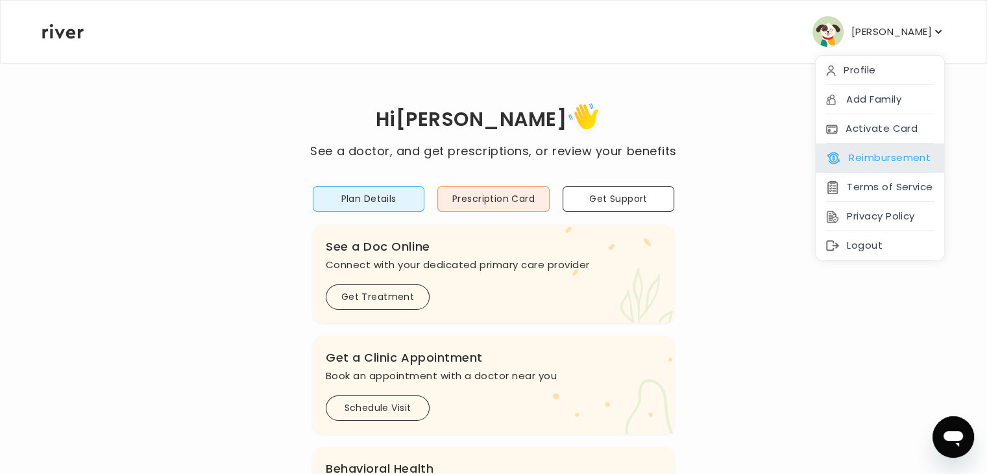
click at [895, 160] on button "Reimbursement" at bounding box center [878, 158] width 104 height 18
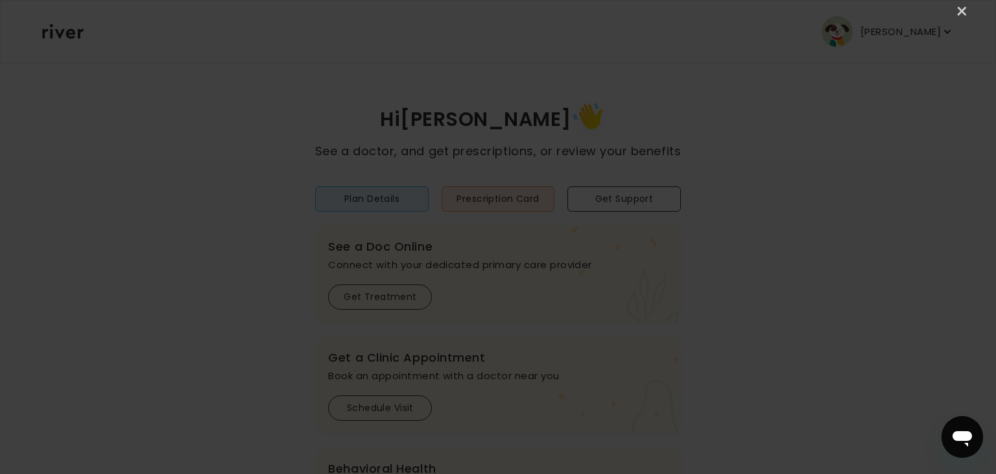
click at [971, 8] on div "×" at bounding box center [498, 237] width 996 height 474
click at [960, 9] on link "×" at bounding box center [963, 12] width 16 height 16
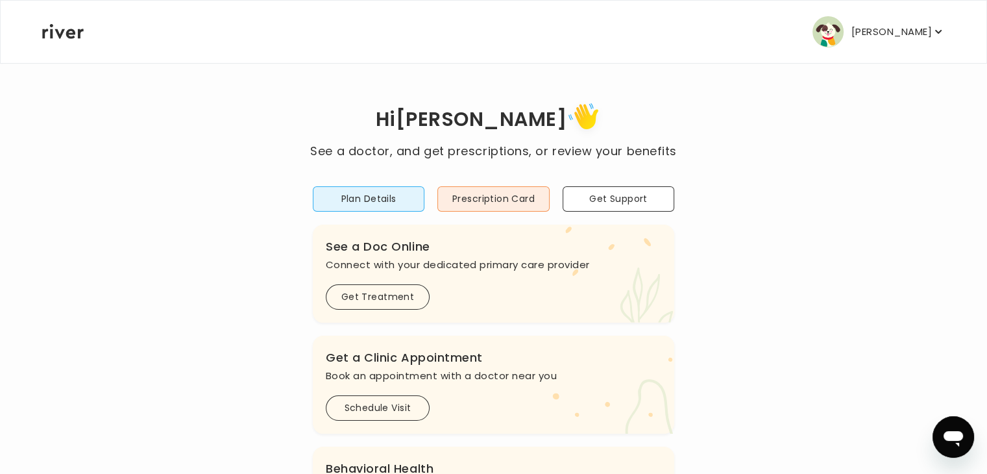
click at [948, 34] on nav "[PERSON_NAME] Profile Add Family Activate Card Reimbursement Terms of Service P…" at bounding box center [493, 32] width 985 height 62
click at [936, 34] on icon "button" at bounding box center [938, 31] width 13 height 13
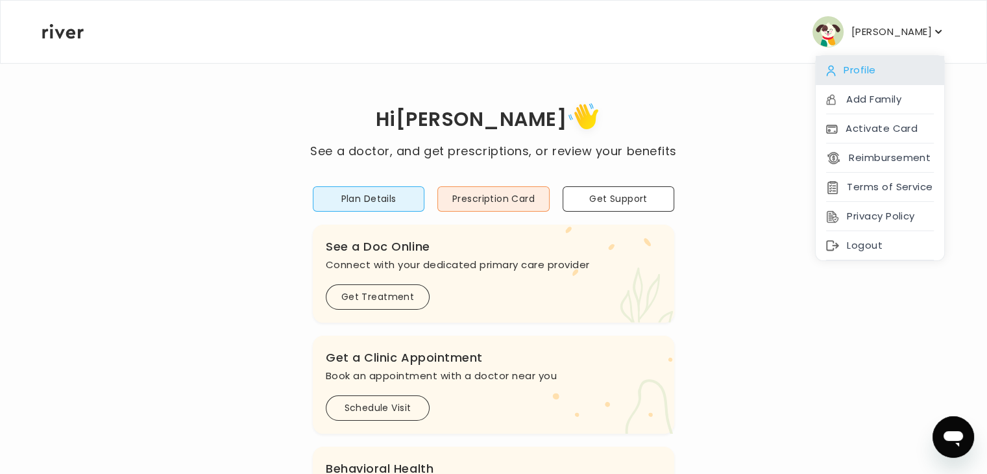
click at [839, 72] on div "Profile" at bounding box center [879, 70] width 128 height 29
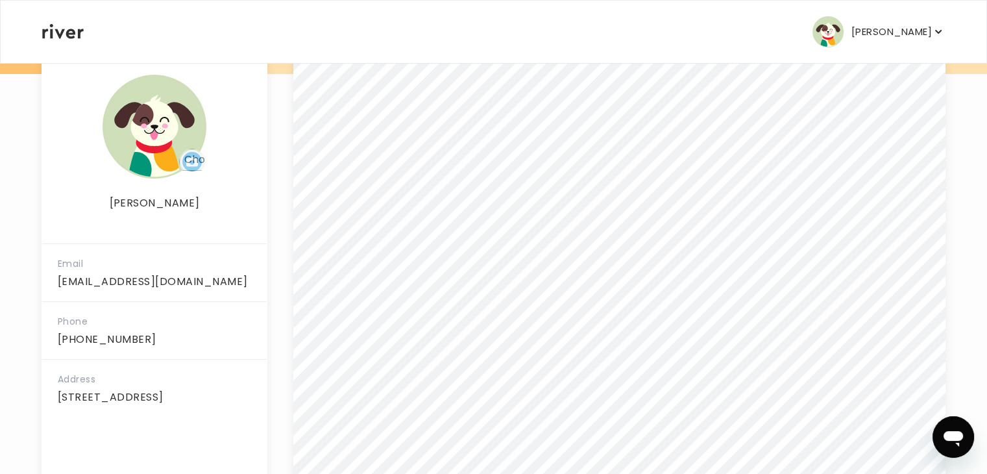
scroll to position [205, 0]
